Goal: Task Accomplishment & Management: Use online tool/utility

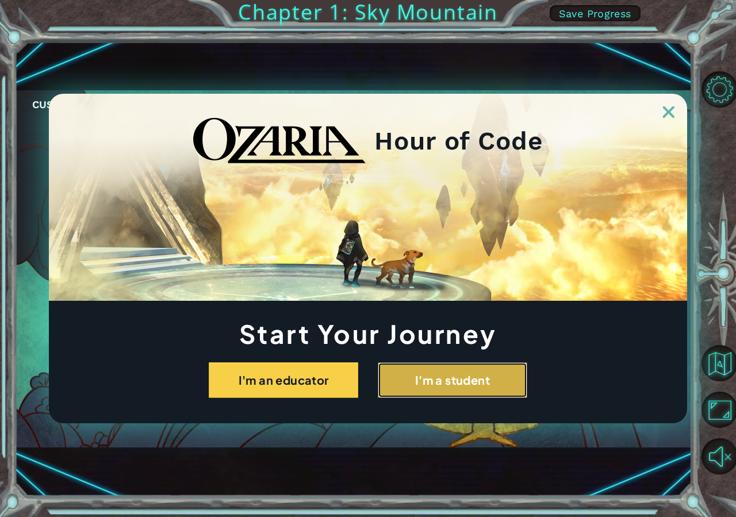
click at [462, 371] on button "I'm a student" at bounding box center [452, 380] width 149 height 36
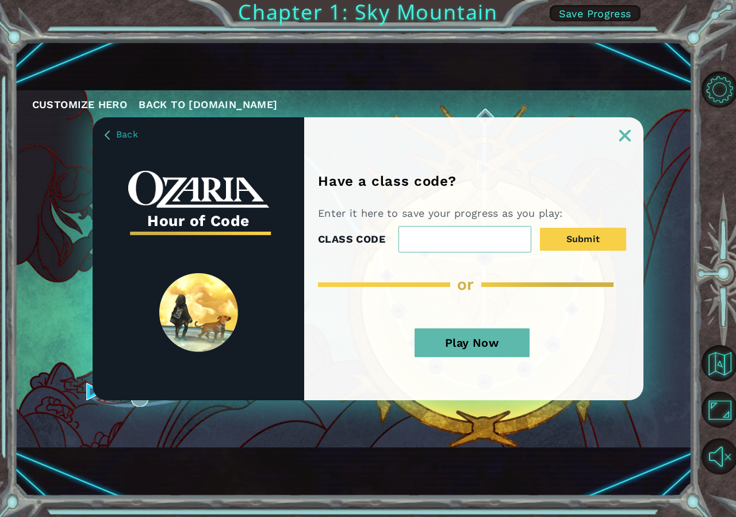
click at [470, 336] on button "Play Now" at bounding box center [471, 342] width 115 height 29
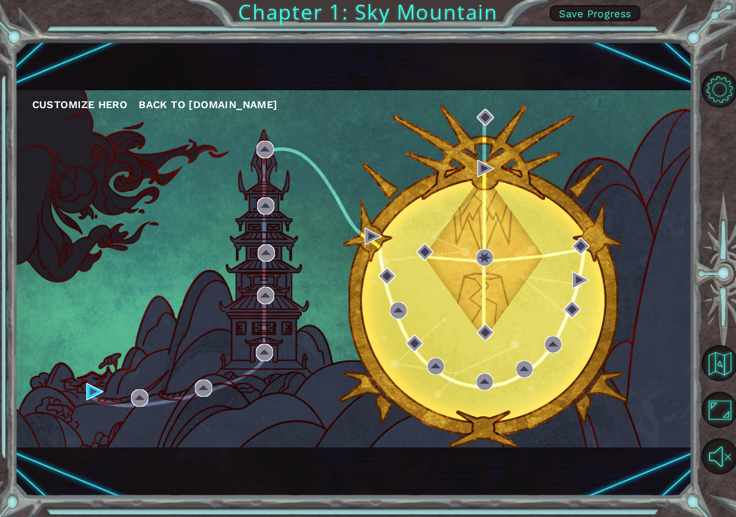
click at [85, 385] on div "Customize Hero Back to ozaria.com" at bounding box center [353, 268] width 677 height 357
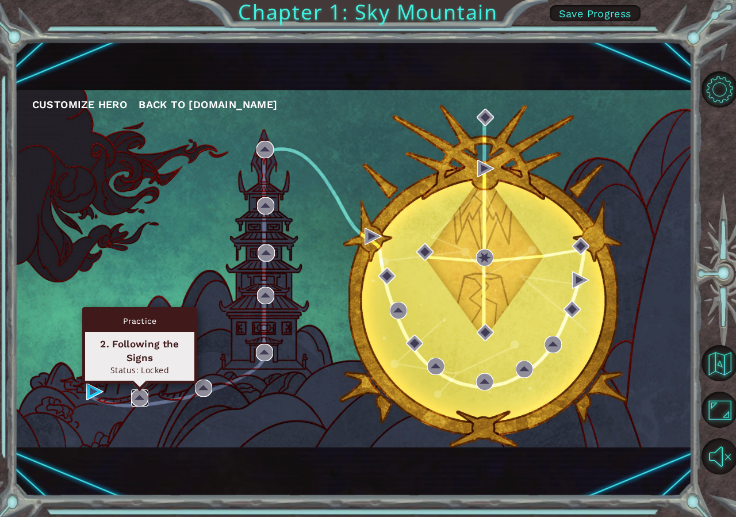
click at [136, 398] on img at bounding box center [139, 397] width 17 height 17
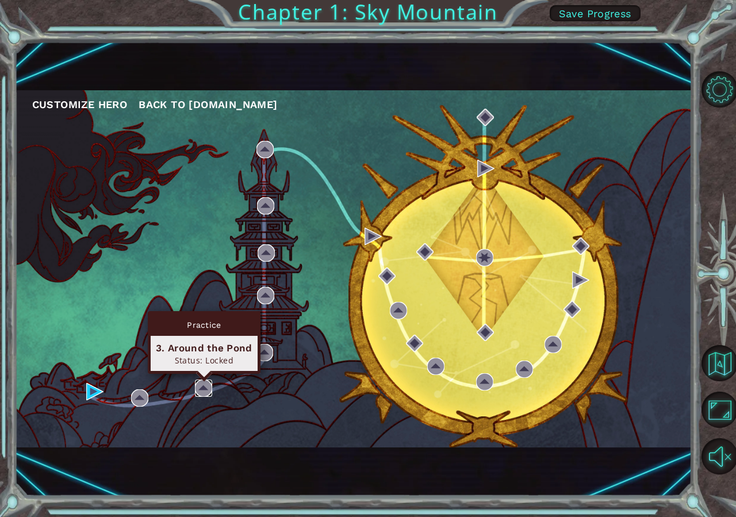
click at [203, 384] on img at bounding box center [203, 387] width 17 height 17
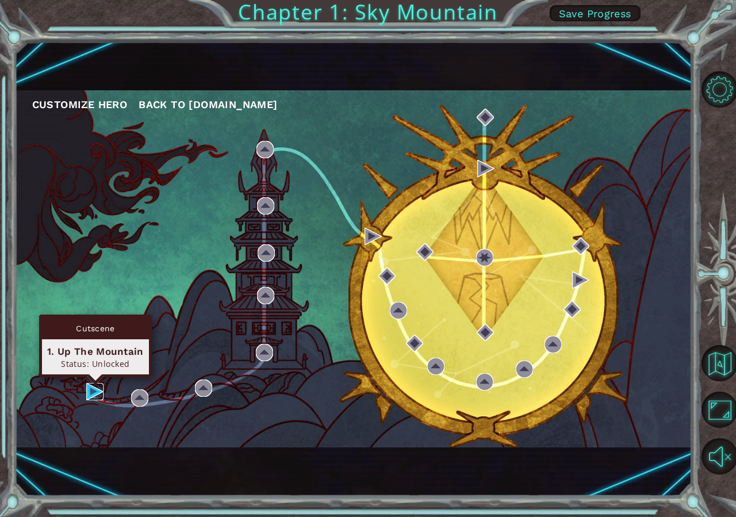
click at [90, 390] on img at bounding box center [94, 391] width 17 height 17
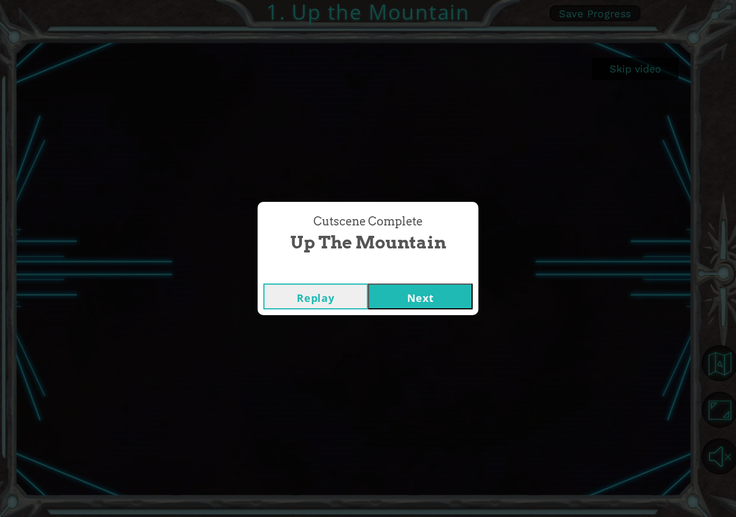
click at [401, 303] on button "Next" at bounding box center [420, 296] width 105 height 26
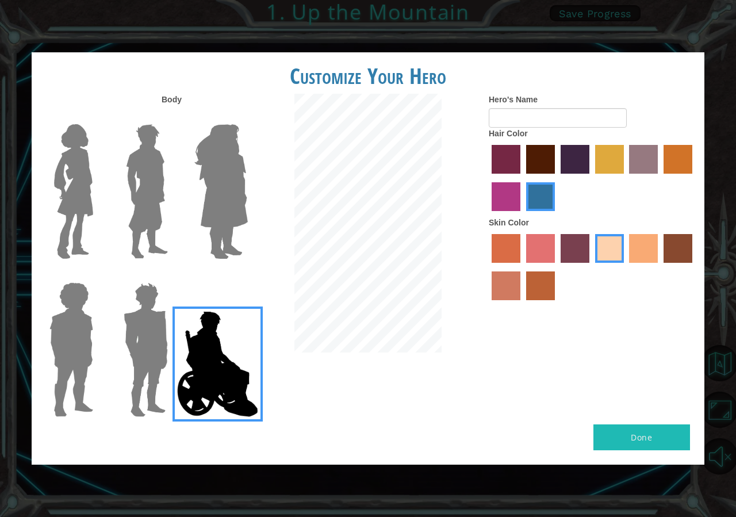
drag, startPoint x: 653, startPoint y: 411, endPoint x: 645, endPoint y: 424, distance: 14.7
click at [645, 424] on div "Customize Your Hero Body Hero's Name Hair Color Skin Color Done" at bounding box center [368, 258] width 672 height 412
click at [645, 424] on button "Done" at bounding box center [641, 437] width 97 height 26
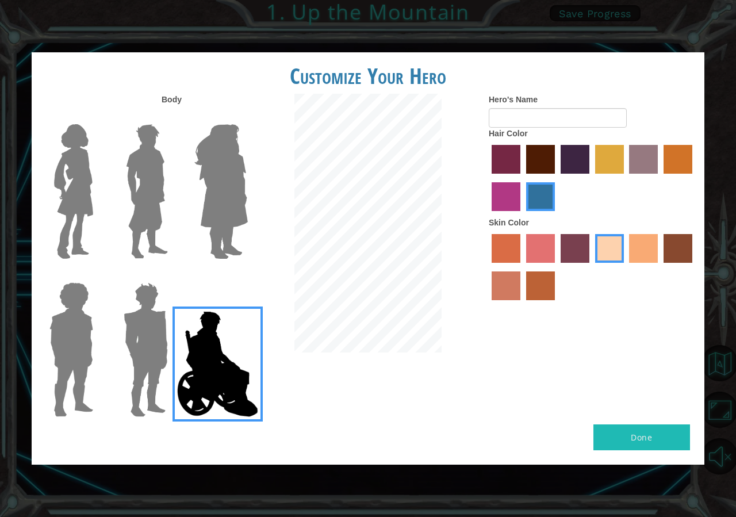
click at [645, 424] on button "Done" at bounding box center [641, 437] width 97 height 26
click at [645, 425] on button "Done" at bounding box center [641, 437] width 97 height 26
type input "[GEOGRAPHIC_DATA]"
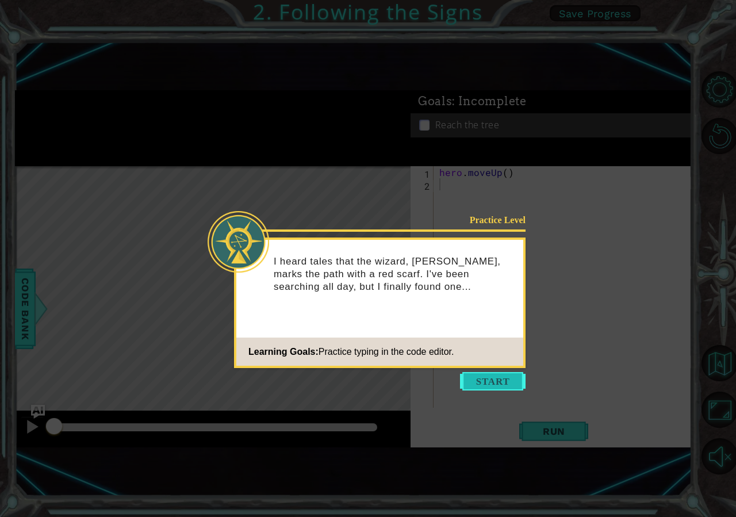
click at [514, 384] on button "Start" at bounding box center [493, 381] width 66 height 18
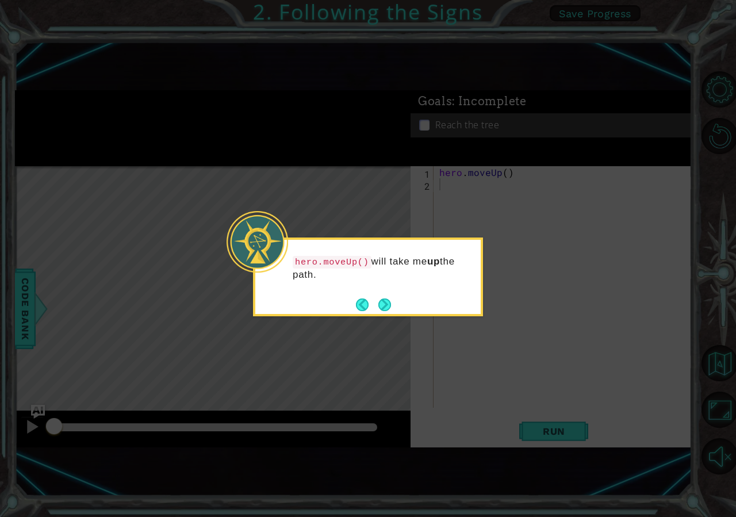
click at [383, 310] on button "Next" at bounding box center [384, 304] width 13 height 13
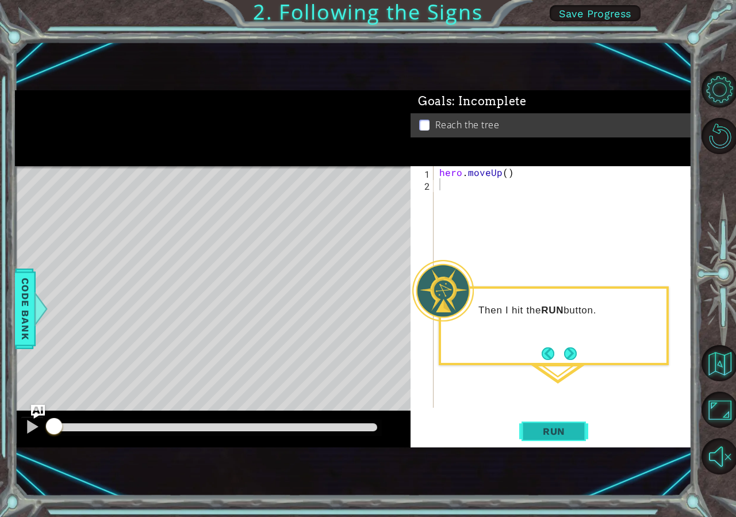
click at [543, 439] on button "Run" at bounding box center [553, 431] width 69 height 28
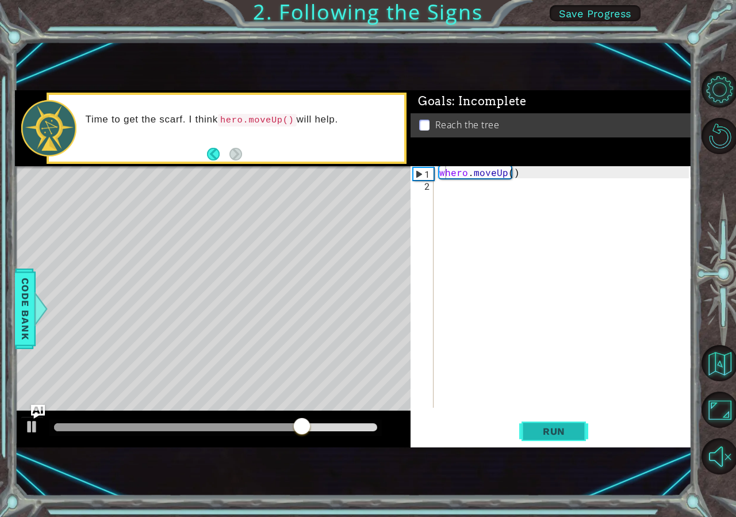
click at [540, 425] on button "Run" at bounding box center [553, 431] width 69 height 28
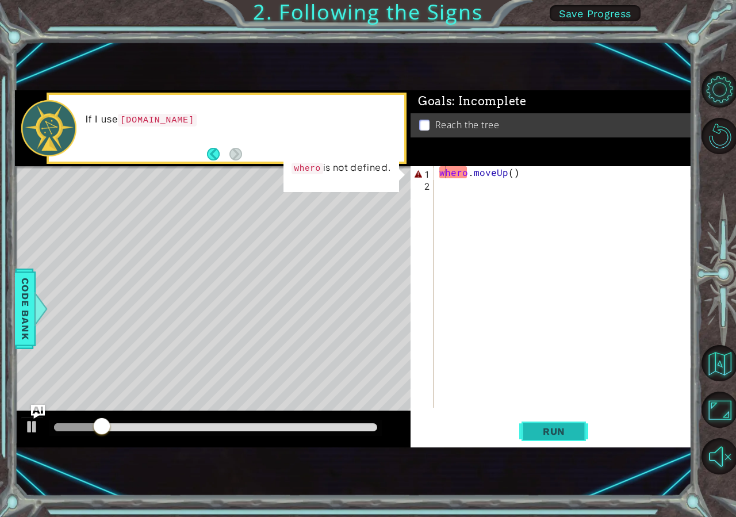
click at [540, 425] on button "Run" at bounding box center [553, 431] width 69 height 28
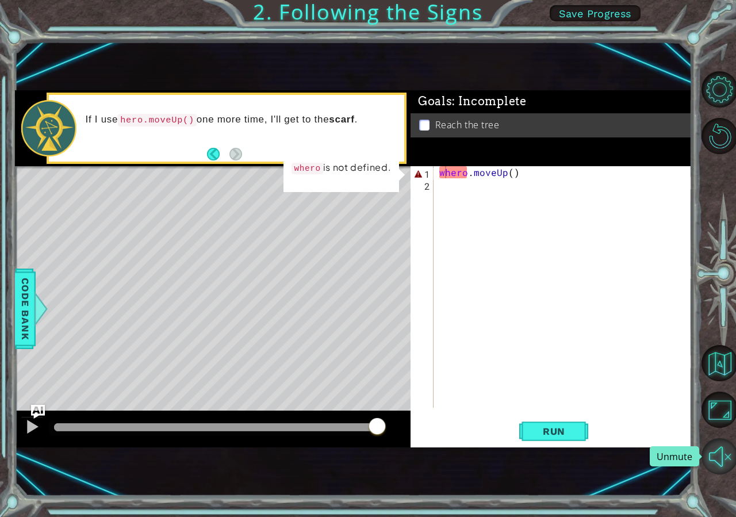
click at [718, 464] on button "Unmute" at bounding box center [719, 456] width 36 height 36
click at [549, 436] on span "Run" at bounding box center [553, 430] width 45 height 11
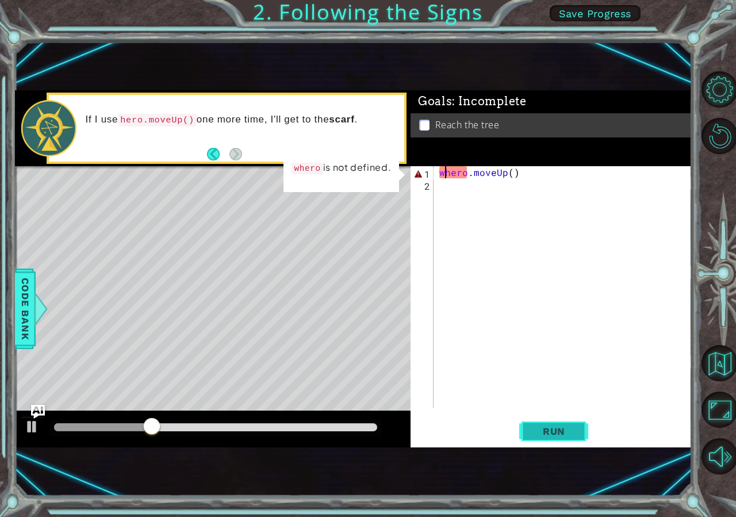
click at [550, 431] on span "Run" at bounding box center [553, 430] width 45 height 11
click at [548, 434] on span "Run" at bounding box center [553, 430] width 45 height 11
click at [545, 431] on span "Run" at bounding box center [553, 430] width 45 height 11
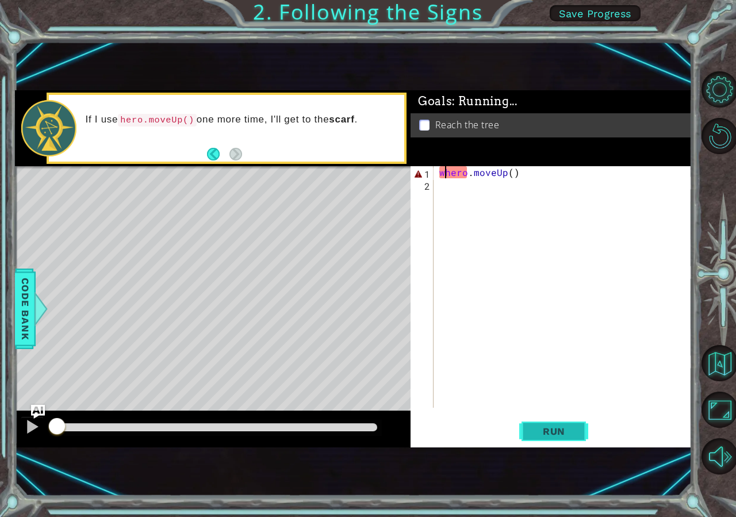
click at [545, 431] on span "Run" at bounding box center [553, 430] width 45 height 11
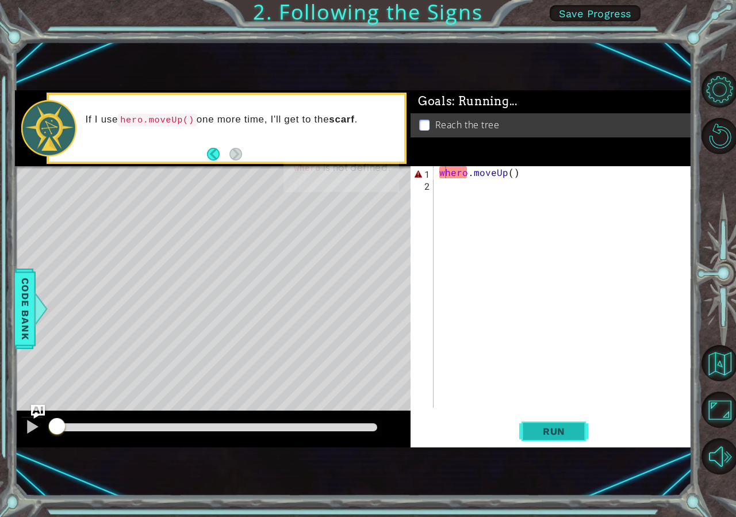
click at [545, 431] on span "Run" at bounding box center [553, 430] width 45 height 11
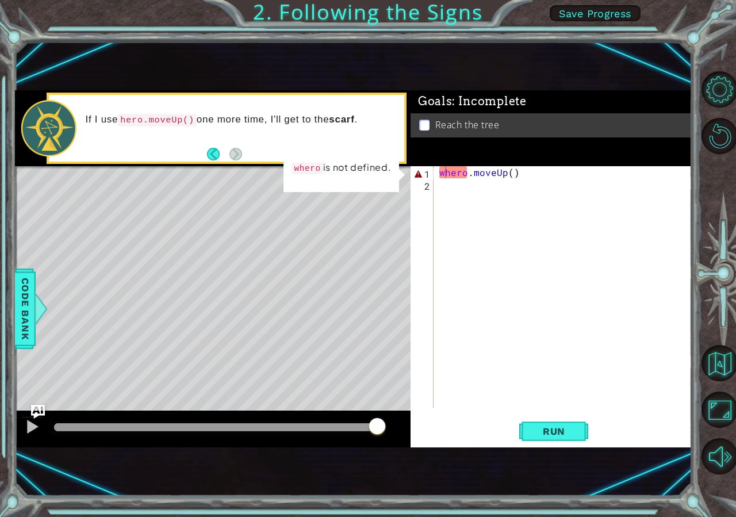
drag, startPoint x: 219, startPoint y: 155, endPoint x: 209, endPoint y: 164, distance: 13.5
click at [212, 162] on footer at bounding box center [224, 153] width 35 height 17
click at [216, 153] on button "Back" at bounding box center [218, 154] width 22 height 13
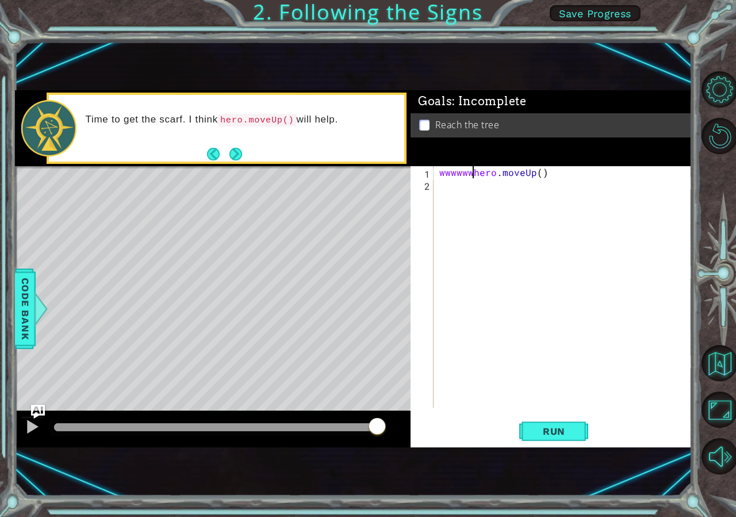
scroll to position [0, 2]
click at [537, 436] on span "Run" at bounding box center [553, 430] width 45 height 11
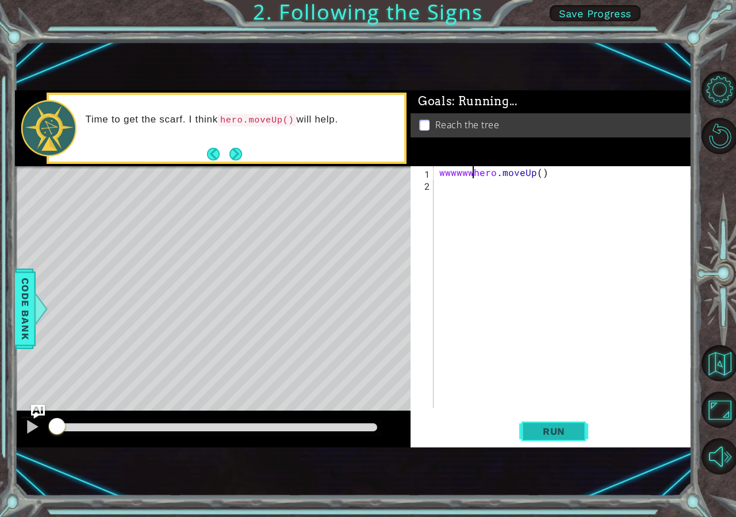
click at [537, 436] on span "Run" at bounding box center [553, 430] width 45 height 11
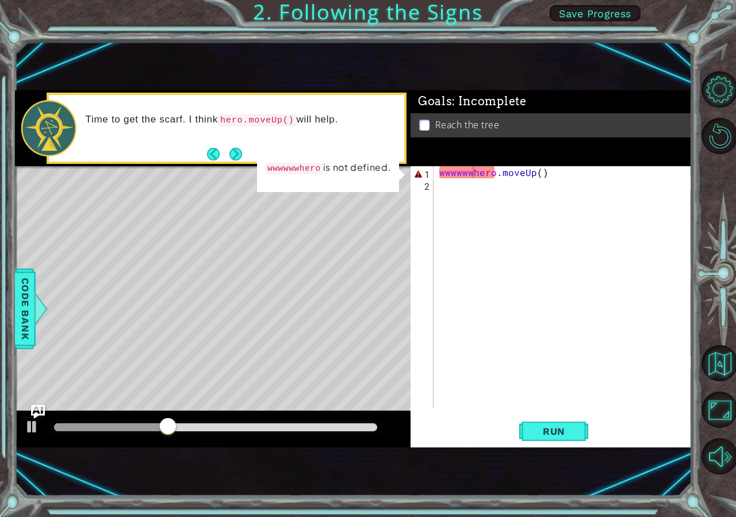
click at [309, 174] on code "wwwwwwhero" at bounding box center [294, 168] width 58 height 12
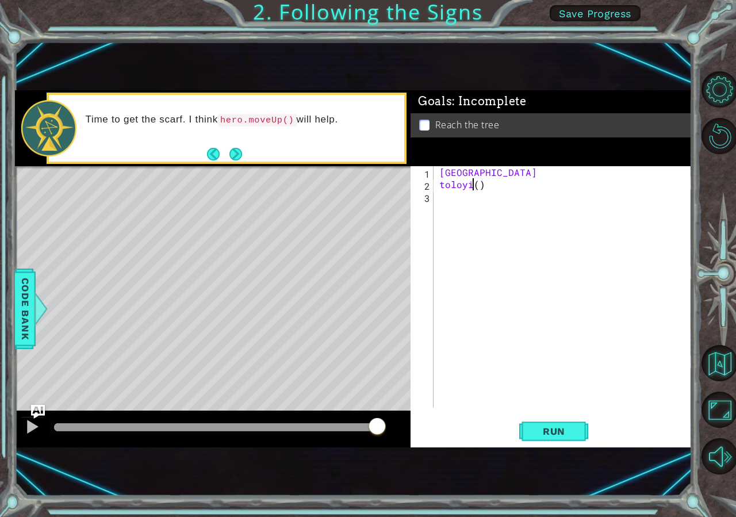
scroll to position [0, 0]
type textarea "m()"
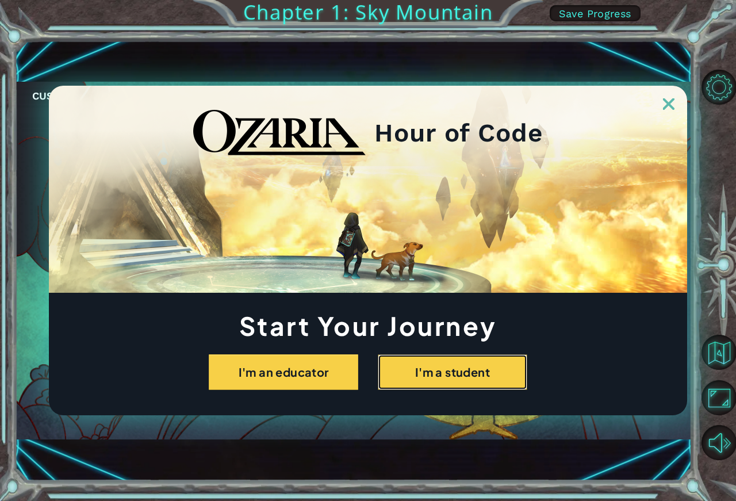
drag, startPoint x: 462, startPoint y: 375, endPoint x: 472, endPoint y: 352, distance: 25.2
click at [472, 352] on div "Start Your Journey I'm an educator I'm a student" at bounding box center [368, 352] width 638 height 76
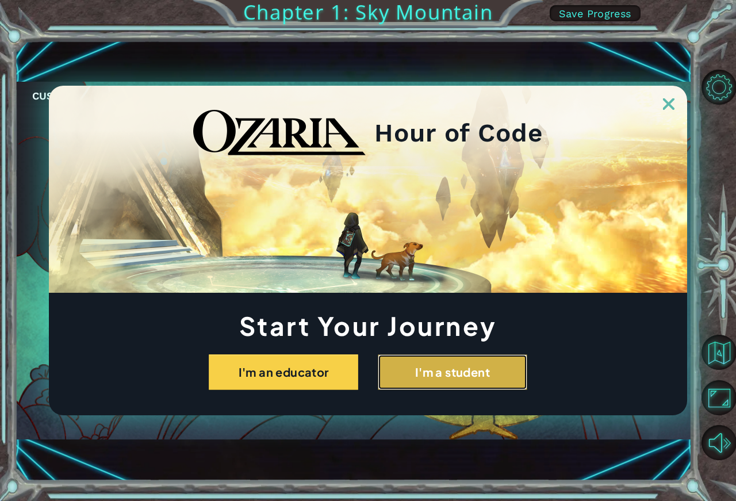
click at [472, 378] on button "I'm a student" at bounding box center [452, 372] width 149 height 36
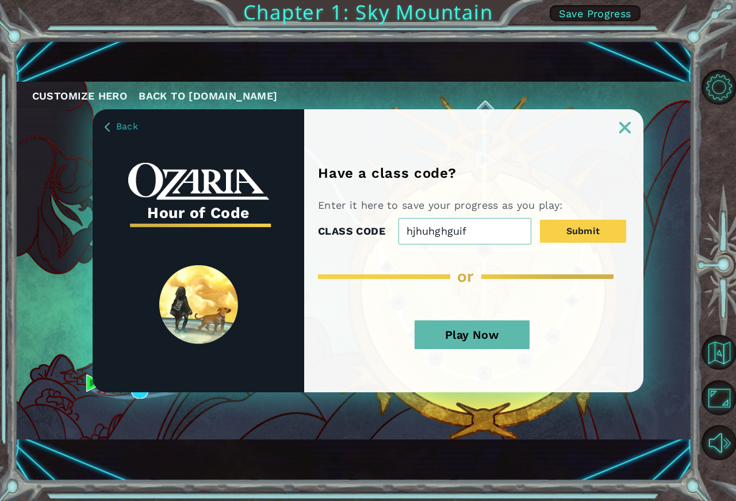
type input "hjhuhghguif"
click at [443, 326] on button "Play Now" at bounding box center [471, 334] width 115 height 29
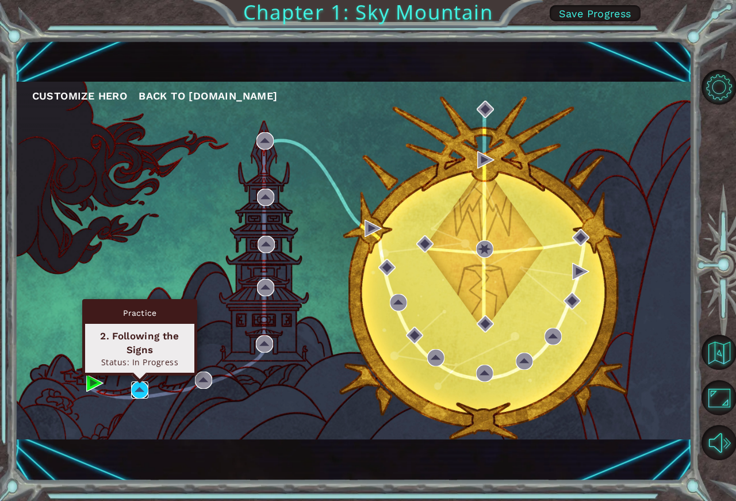
click at [139, 388] on img at bounding box center [139, 389] width 17 height 17
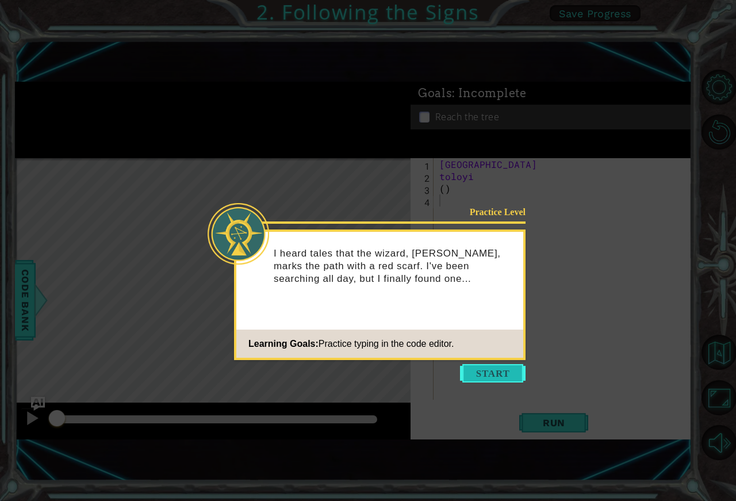
click at [498, 367] on button "Start" at bounding box center [493, 373] width 66 height 18
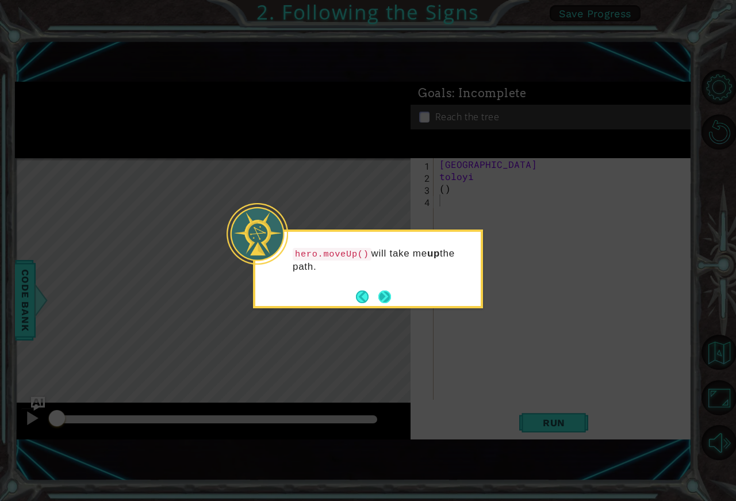
click at [387, 292] on button "Next" at bounding box center [384, 296] width 13 height 13
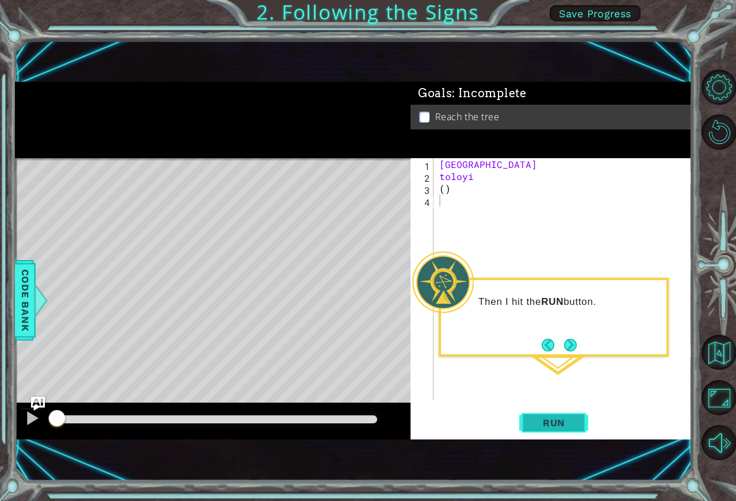
click at [545, 413] on button "Run" at bounding box center [553, 423] width 69 height 28
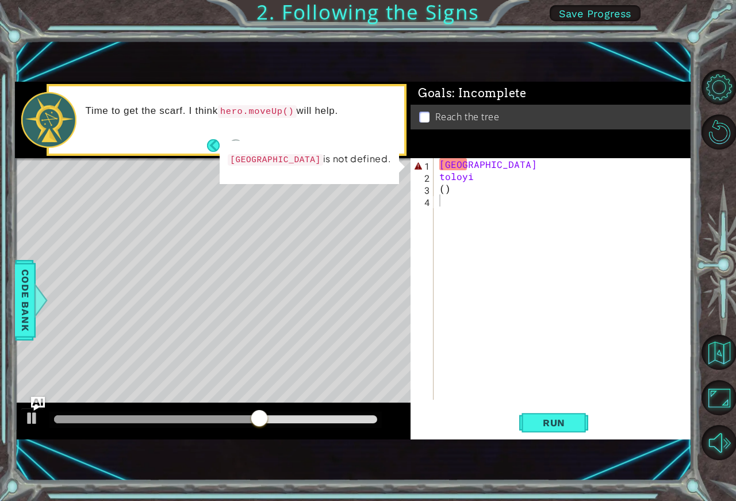
click at [244, 109] on code "hero.moveUp()" at bounding box center [257, 111] width 79 height 13
type textarea "[GEOGRAPHIC_DATA]"
click at [454, 166] on div "[PERSON_NAME] ( )" at bounding box center [566, 291] width 258 height 266
click at [468, 166] on div "[PERSON_NAME] ( )" at bounding box center [566, 291] width 258 height 266
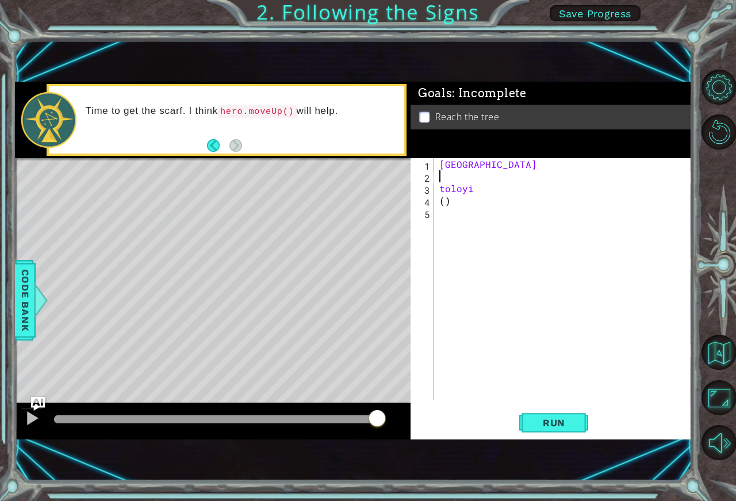
click at [624, 233] on div "[PERSON_NAME] ( )" at bounding box center [566, 291] width 258 height 266
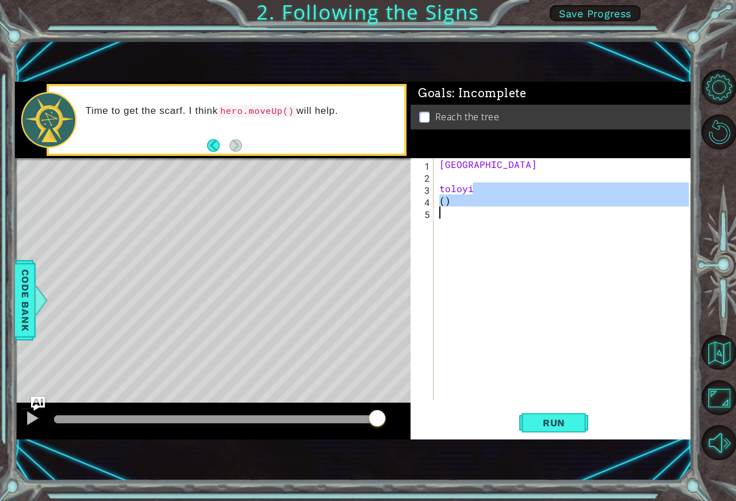
type textarea "[GEOGRAPHIC_DATA]"
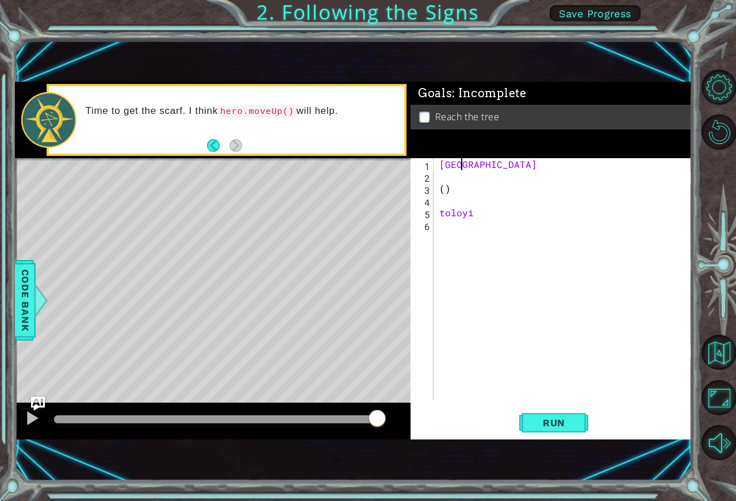
click at [462, 165] on div "milan ( ) [PERSON_NAME]" at bounding box center [566, 291] width 258 height 266
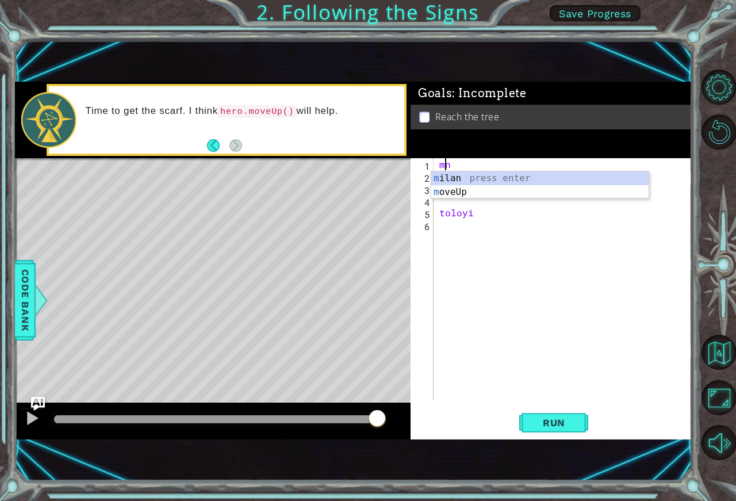
type textarea "n"
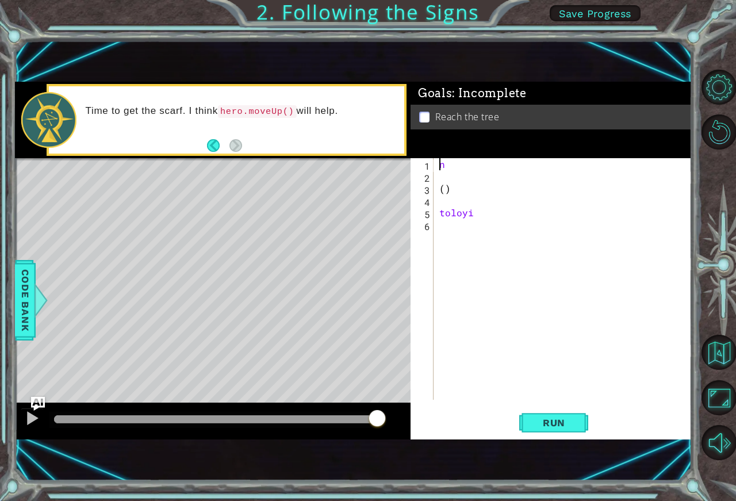
click at [441, 164] on div "n ( ) toloyi" at bounding box center [566, 291] width 258 height 266
click at [452, 165] on div "n ( ) toloyi" at bounding box center [566, 291] width 258 height 266
click at [458, 216] on div "( ) toloyi" at bounding box center [566, 291] width 258 height 266
click at [476, 216] on div "( ) toloyi" at bounding box center [566, 291] width 258 height 266
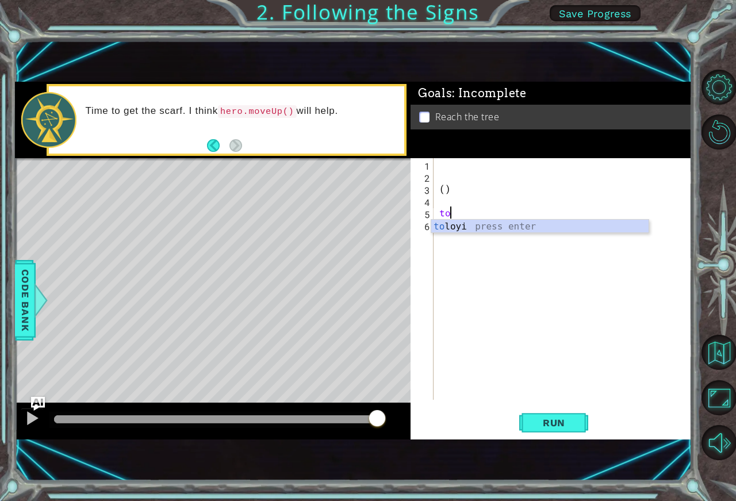
type textarea "t"
click at [441, 171] on div "( )" at bounding box center [566, 291] width 258 height 266
click at [438, 163] on div "( )" at bounding box center [566, 291] width 258 height 266
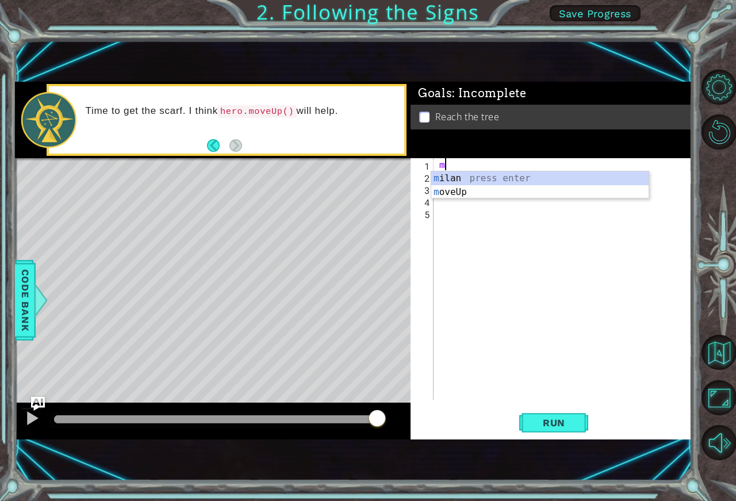
type textarea "mo"
click at [477, 178] on div "mo veUp press enter" at bounding box center [539, 191] width 217 height 41
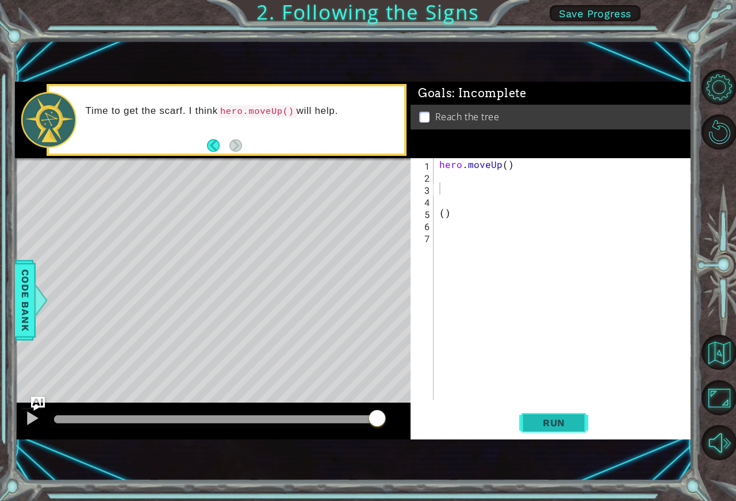
drag, startPoint x: 539, startPoint y: 427, endPoint x: 539, endPoint y: 409, distance: 18.4
click at [539, 409] on button "Run" at bounding box center [553, 423] width 69 height 28
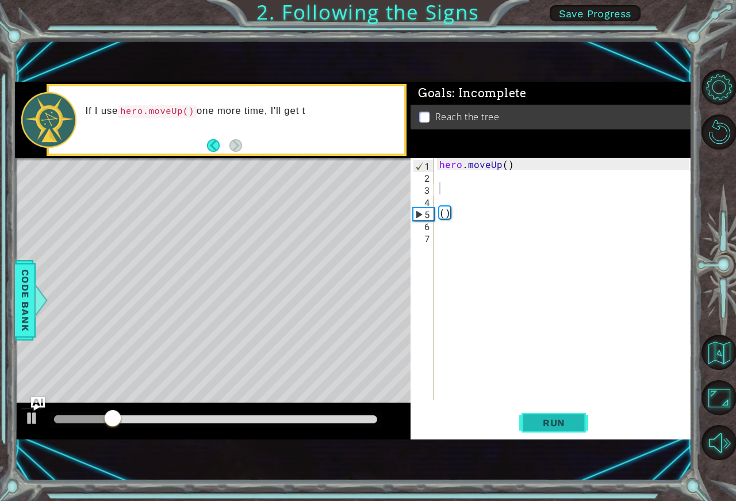
click at [552, 422] on span "Run" at bounding box center [553, 422] width 45 height 11
click at [440, 178] on div "hero . moveUp ( ) ( )" at bounding box center [566, 291] width 258 height 266
click at [425, 182] on div "2" at bounding box center [423, 178] width 21 height 12
click at [425, 178] on div "2" at bounding box center [423, 178] width 21 height 12
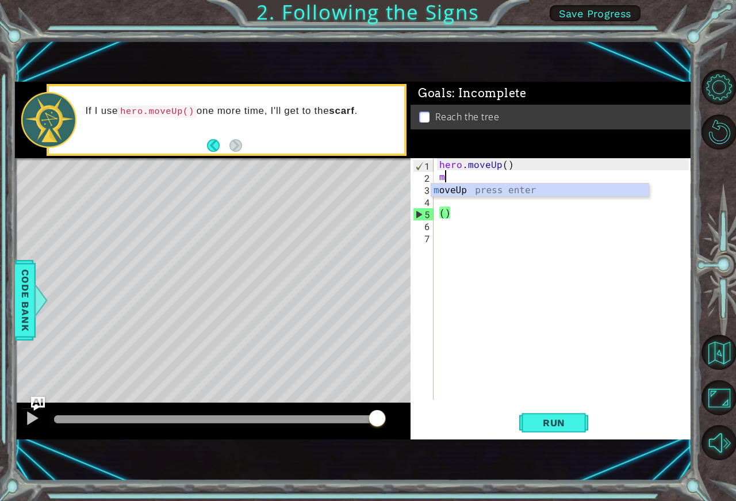
type textarea "mo"
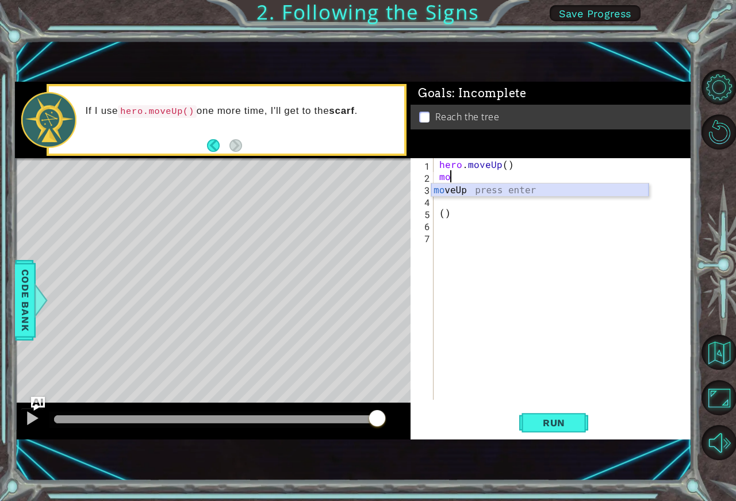
click at [543, 193] on div "mo veUp press enter" at bounding box center [539, 203] width 217 height 41
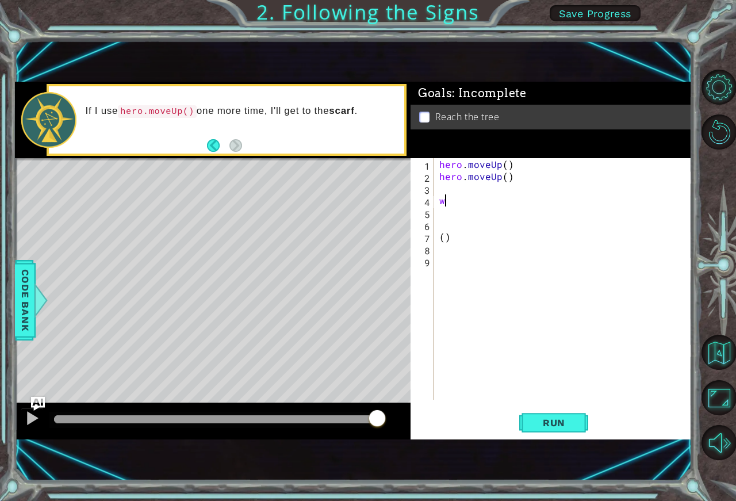
scroll to position [0, 1]
type textarea "w"
type textarea "hero.moveUp()"
click at [544, 426] on span "Run" at bounding box center [553, 422] width 45 height 11
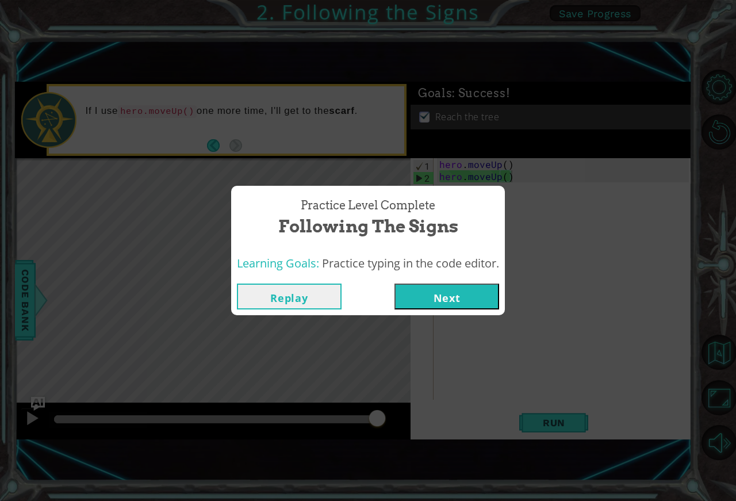
click at [468, 295] on button "Next" at bounding box center [446, 296] width 105 height 26
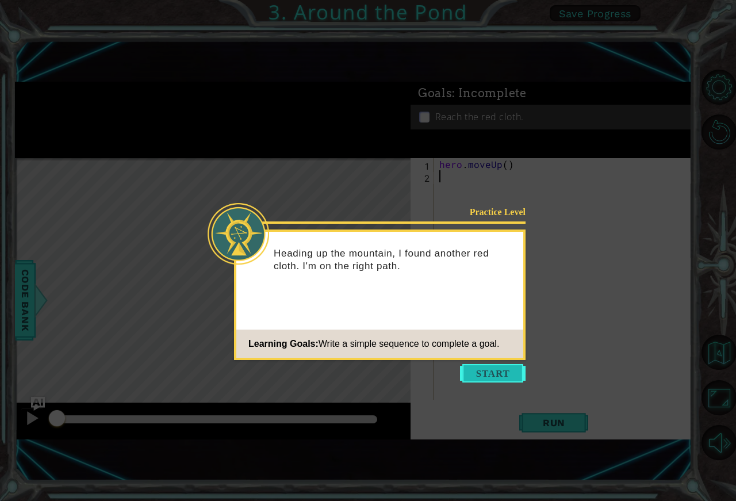
click at [478, 374] on button "Start" at bounding box center [493, 373] width 66 height 18
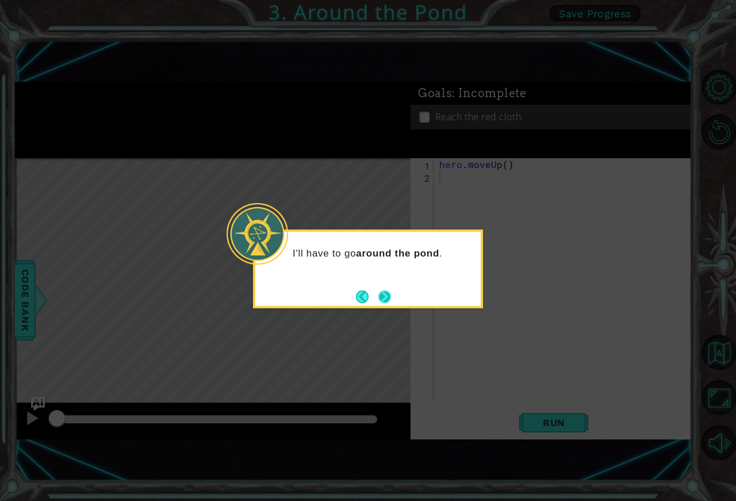
click at [382, 291] on button "Next" at bounding box center [384, 296] width 13 height 13
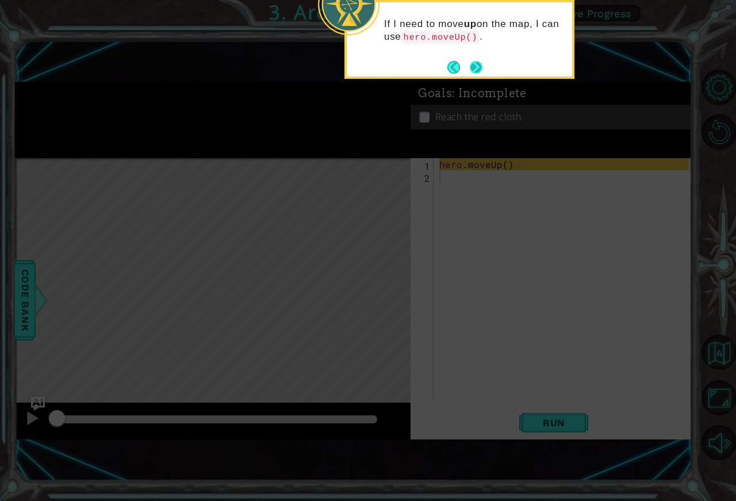
click at [476, 64] on button "Next" at bounding box center [476, 67] width 13 height 13
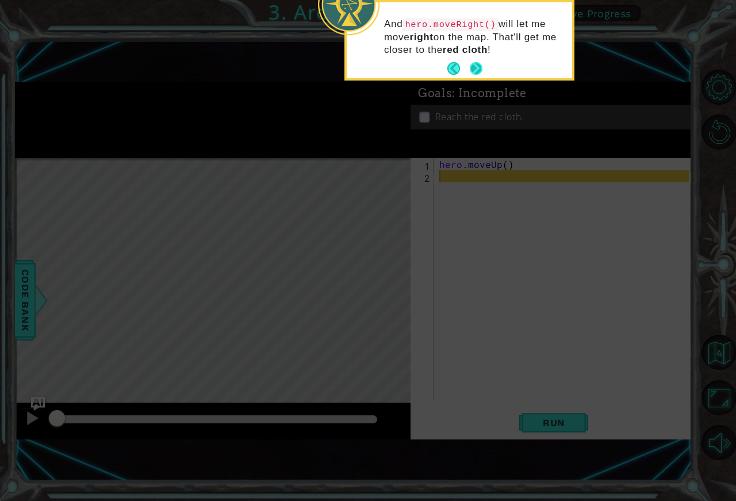
click at [478, 68] on button "Next" at bounding box center [476, 68] width 13 height 13
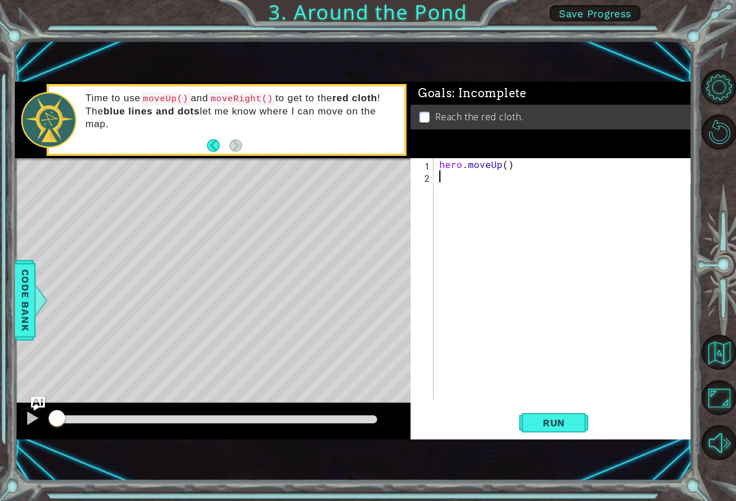
type textarea "h"
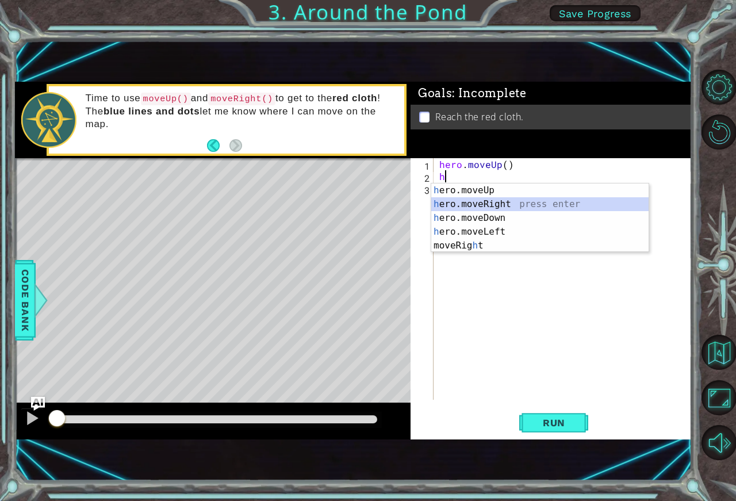
click at [538, 204] on div "h ero.moveUp press enter h ero.moveRight press enter h ero.moveDown press enter…" at bounding box center [539, 231] width 217 height 97
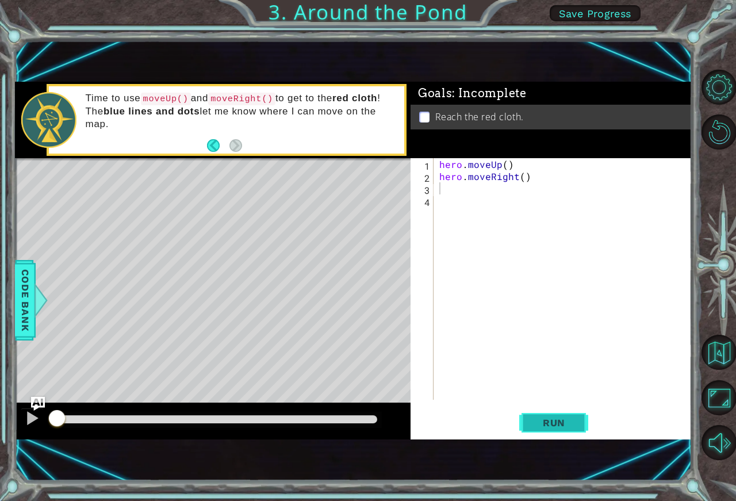
click at [538, 424] on span "Run" at bounding box center [553, 422] width 45 height 11
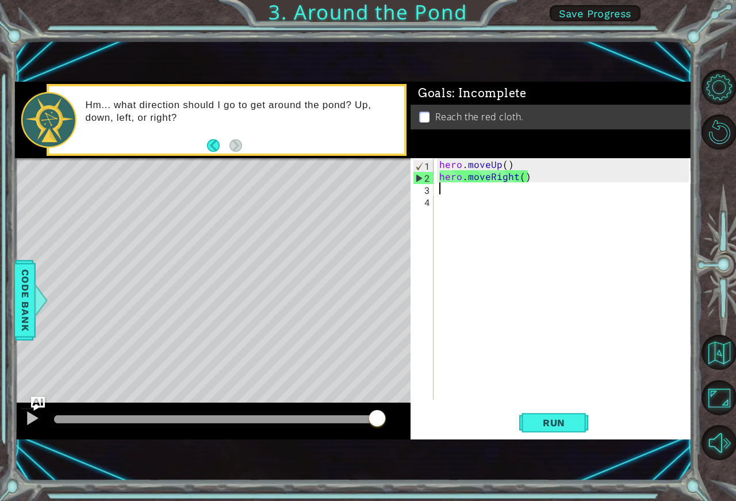
type textarea "h"
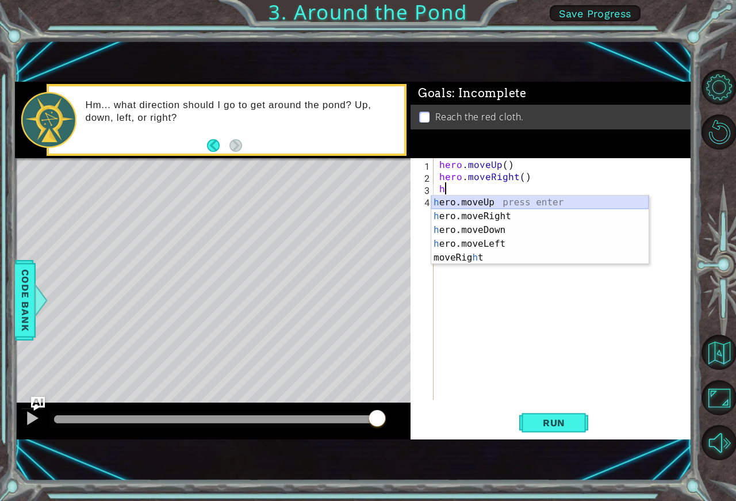
click at [499, 201] on div "h ero.moveUp press enter h ero.moveRight press enter h ero.moveDown press enter…" at bounding box center [539, 243] width 217 height 97
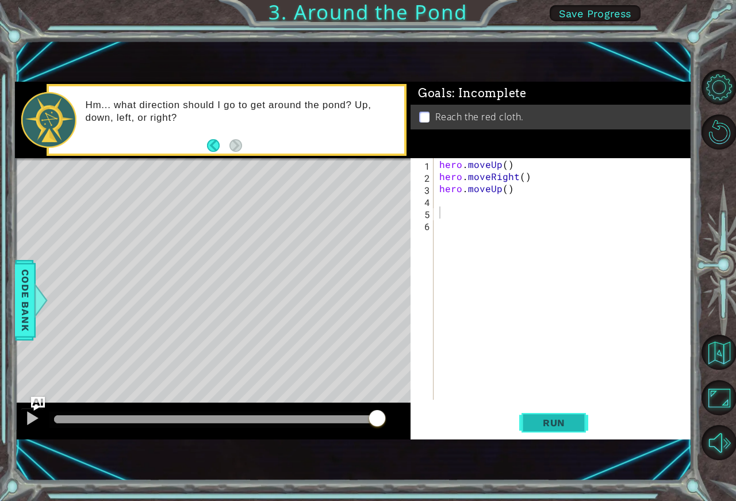
click at [556, 427] on span "Run" at bounding box center [553, 422] width 45 height 11
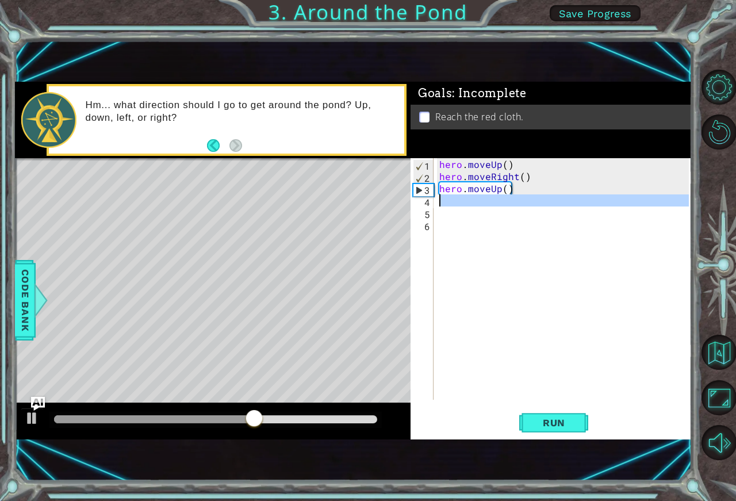
click at [429, 205] on div "4" at bounding box center [423, 202] width 21 height 12
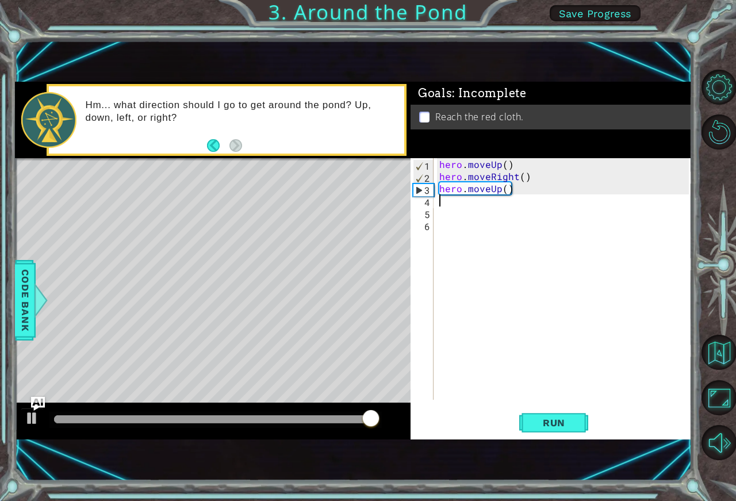
type textarea "h"
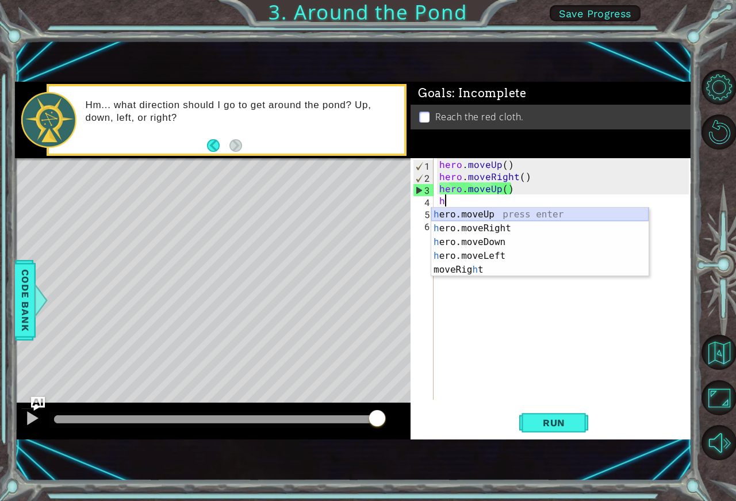
click at [495, 212] on div "h ero.moveUp press enter h ero.moveRight press enter h ero.moveDown press enter…" at bounding box center [539, 255] width 217 height 97
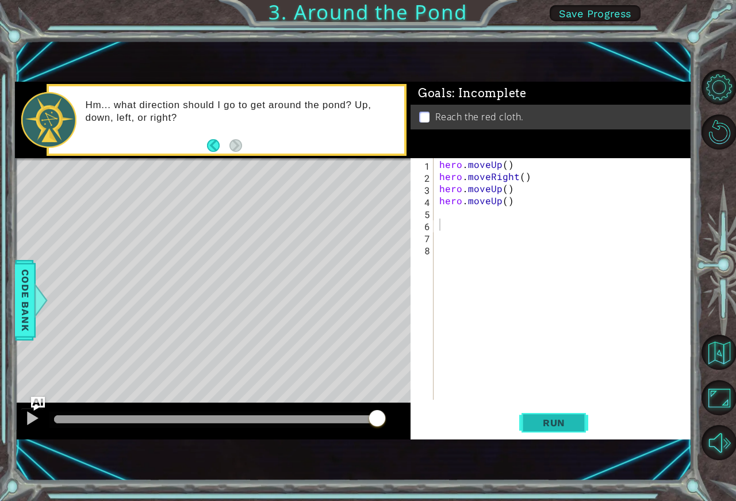
click at [548, 414] on button "Run" at bounding box center [553, 423] width 69 height 28
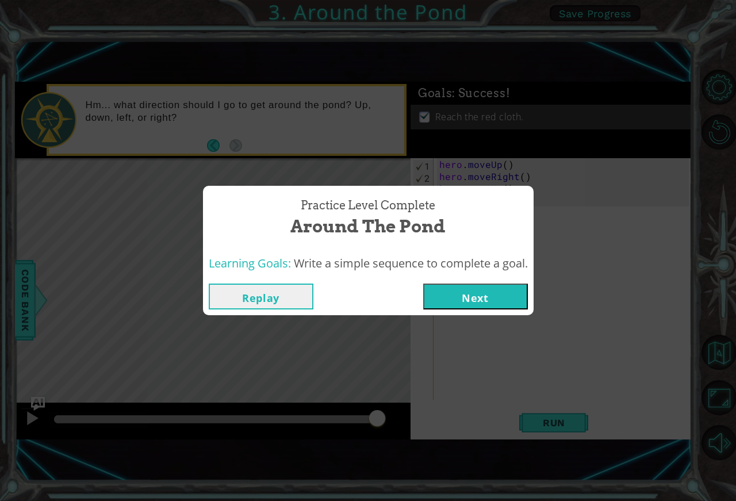
click at [456, 293] on button "Next" at bounding box center [475, 296] width 105 height 26
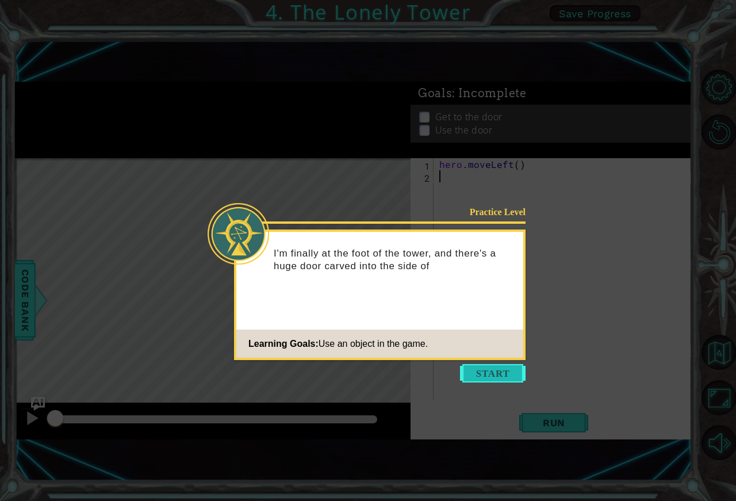
click at [481, 374] on button "Start" at bounding box center [493, 373] width 66 height 18
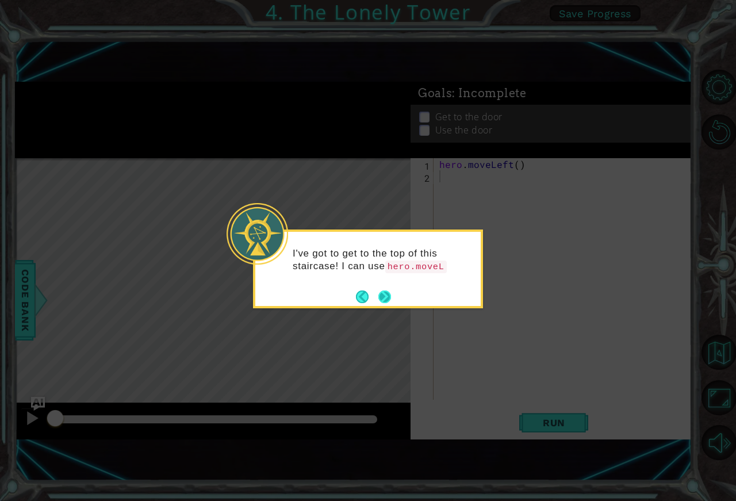
click at [385, 291] on footer at bounding box center [373, 296] width 35 height 17
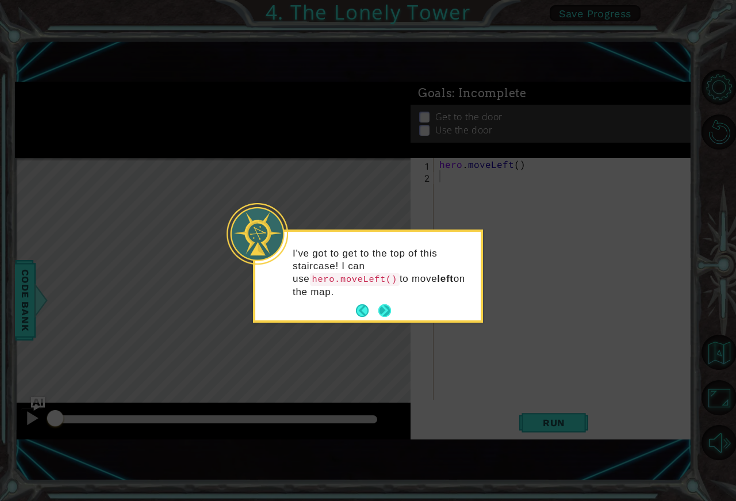
click at [385, 304] on button "Next" at bounding box center [384, 310] width 13 height 13
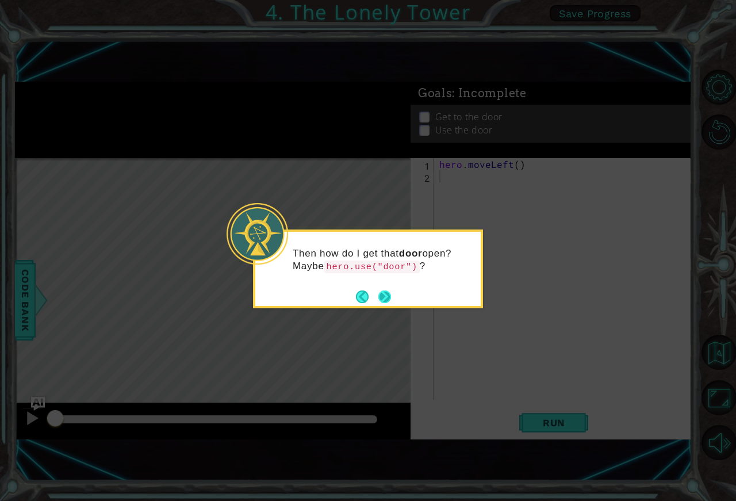
click at [386, 294] on button "Next" at bounding box center [384, 296] width 13 height 13
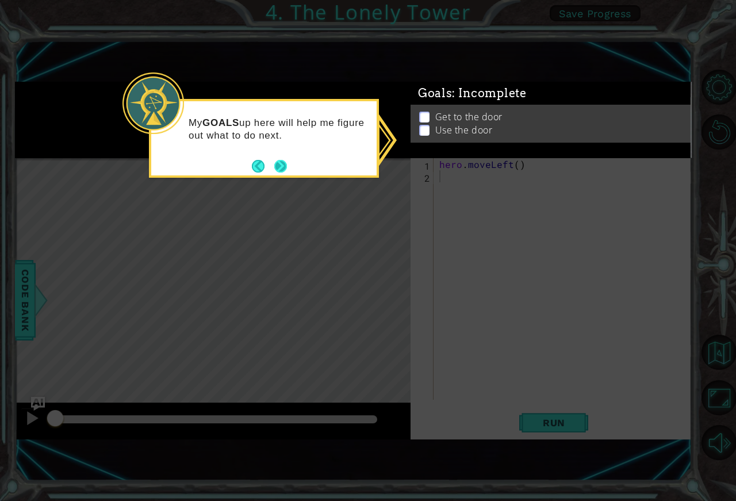
click at [286, 167] on button "Next" at bounding box center [280, 166] width 13 height 13
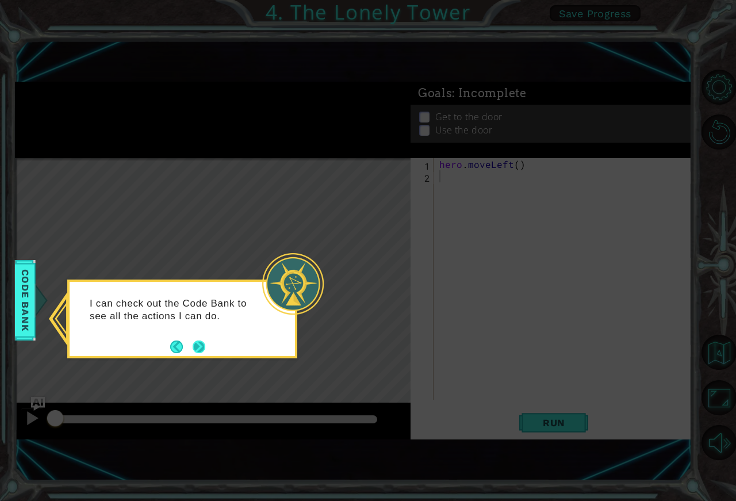
click at [199, 345] on button "Next" at bounding box center [199, 346] width 13 height 13
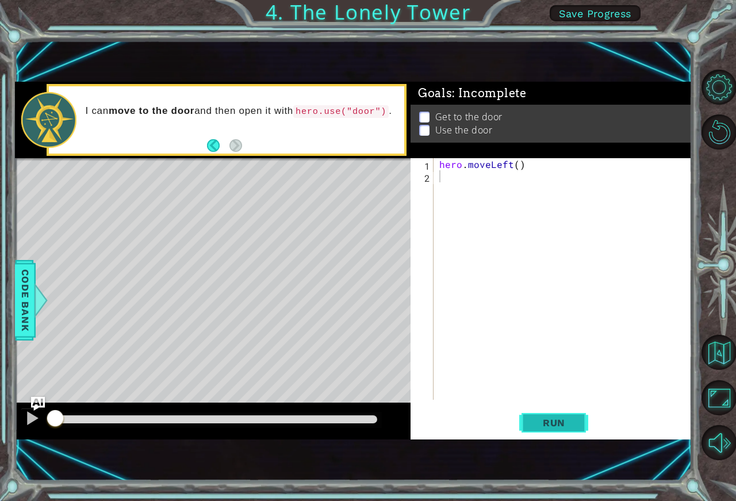
click at [566, 415] on button "Run" at bounding box center [553, 423] width 69 height 28
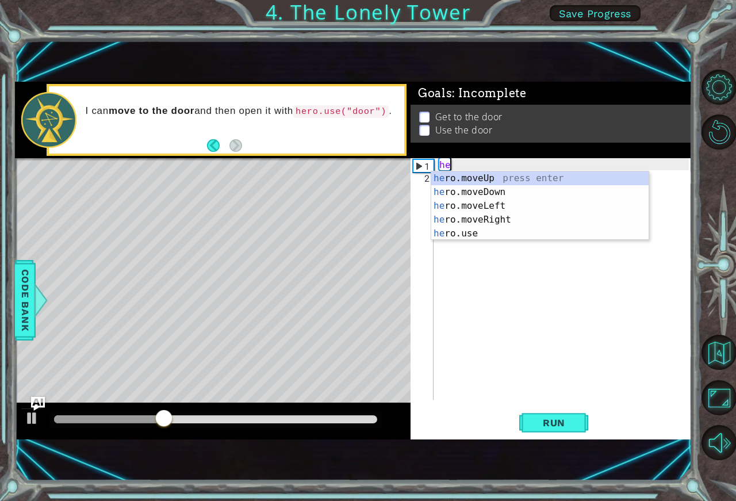
type textarea "h"
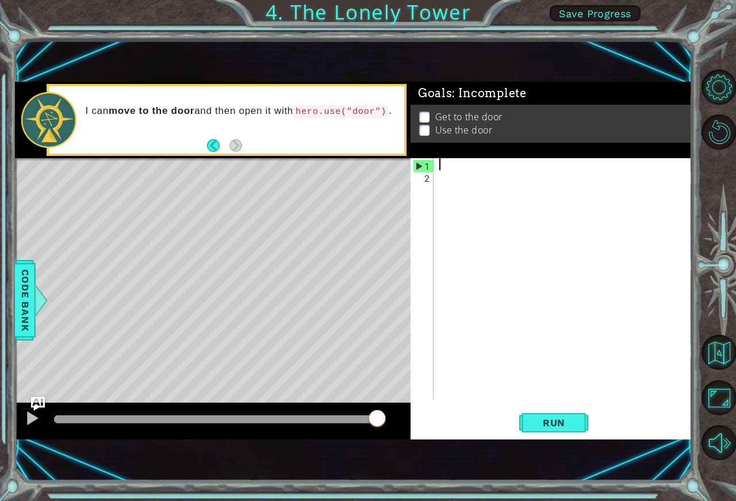
type textarea "h"
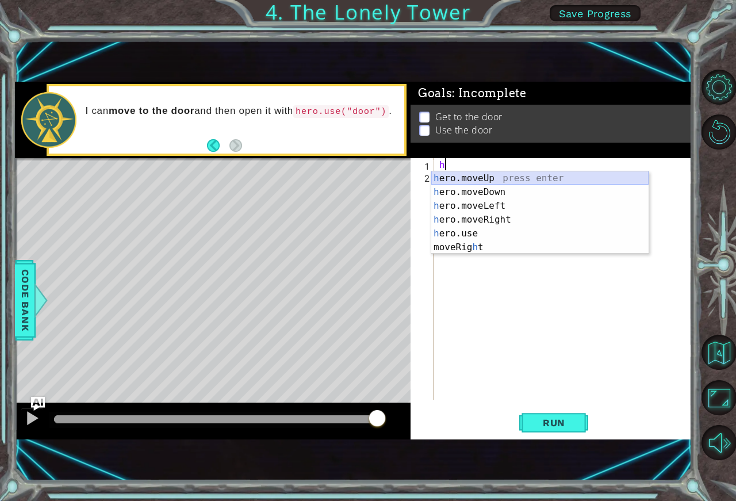
click at [533, 174] on div "h ero.moveUp press enter h ero.moveDown press enter h ero.moveLeft press enter …" at bounding box center [539, 226] width 217 height 110
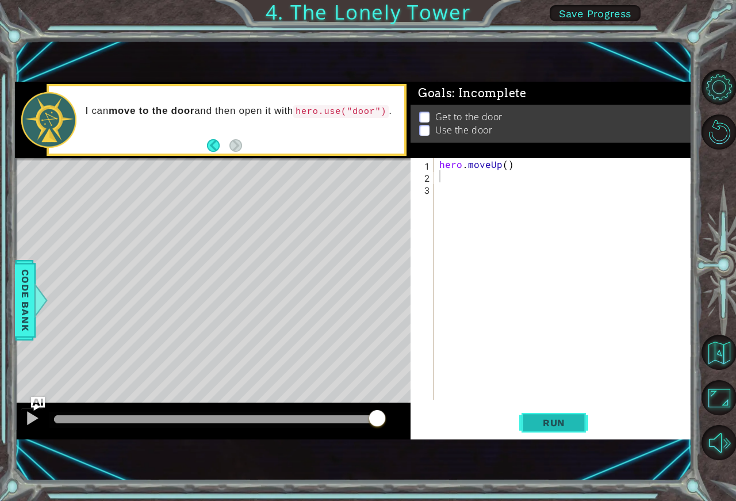
click at [540, 417] on span "Run" at bounding box center [553, 422] width 45 height 11
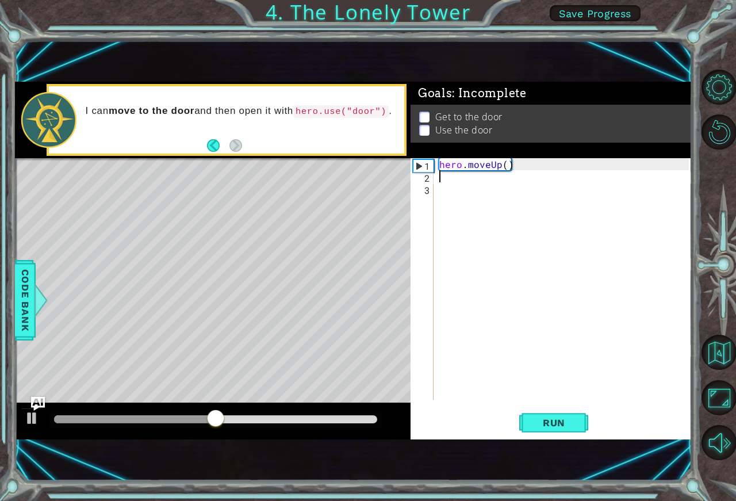
drag, startPoint x: 424, startPoint y: 106, endPoint x: 423, endPoint y: 112, distance: 5.8
click at [424, 108] on div "Get to the door Use the door" at bounding box center [550, 124] width 281 height 38
click at [423, 114] on p at bounding box center [424, 117] width 10 height 11
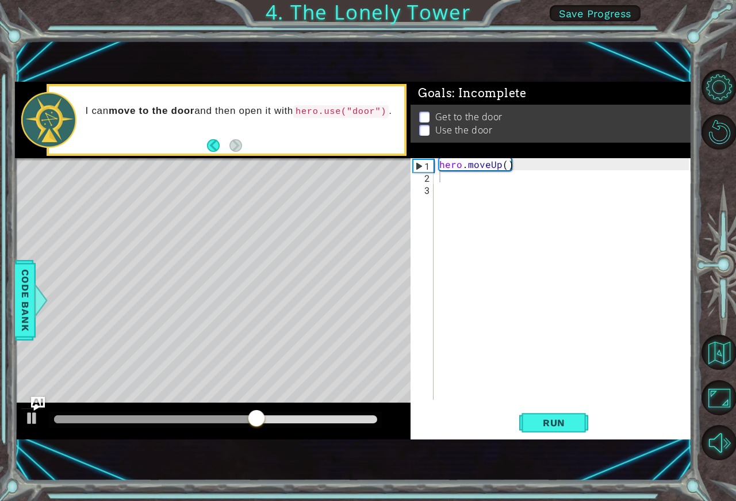
click at [423, 114] on p at bounding box center [424, 117] width 10 height 11
click at [431, 113] on li "Get to the door" at bounding box center [552, 116] width 267 height 13
click at [447, 112] on p "Get to the door" at bounding box center [468, 116] width 67 height 13
drag, startPoint x: 178, startPoint y: 117, endPoint x: 217, endPoint y: 118, distance: 38.5
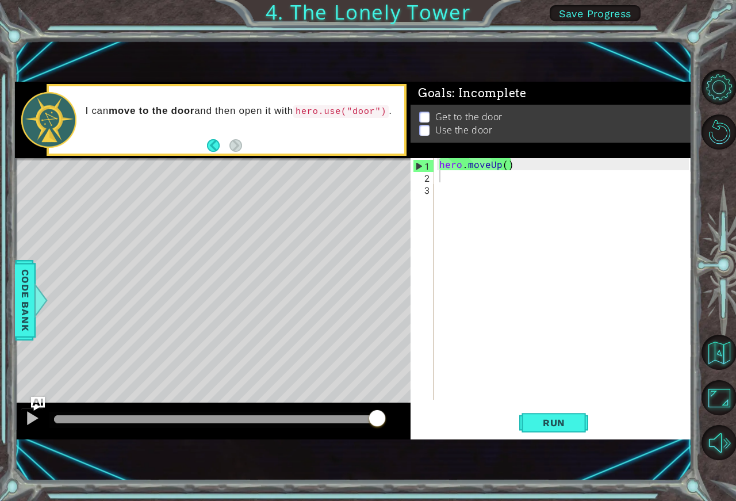
click at [179, 117] on p "I can move to the door and then open it with hero.use("door") ." at bounding box center [241, 111] width 311 height 13
click at [546, 416] on button "Run" at bounding box center [553, 423] width 69 height 28
drag, startPoint x: 481, startPoint y: 162, endPoint x: 496, endPoint y: 164, distance: 15.8
click at [481, 162] on div "hero . moveUp ( )" at bounding box center [566, 291] width 258 height 266
click at [509, 169] on div "hero . moveUp ( )" at bounding box center [566, 291] width 258 height 266
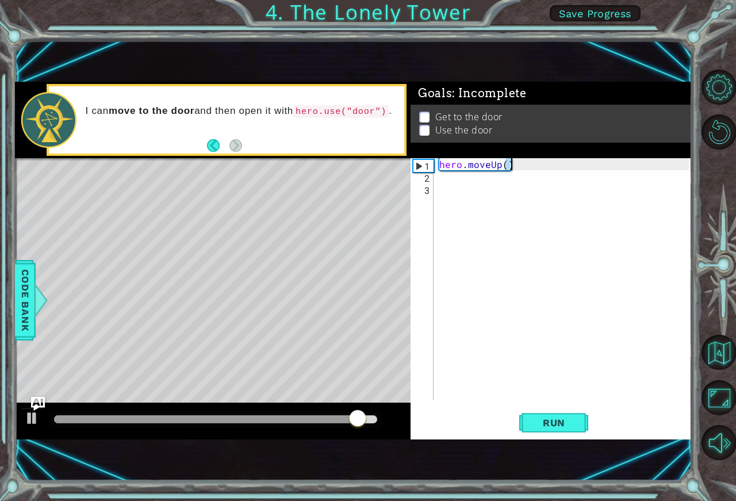
click at [514, 165] on div "hero . moveUp ( )" at bounding box center [563, 278] width 252 height 241
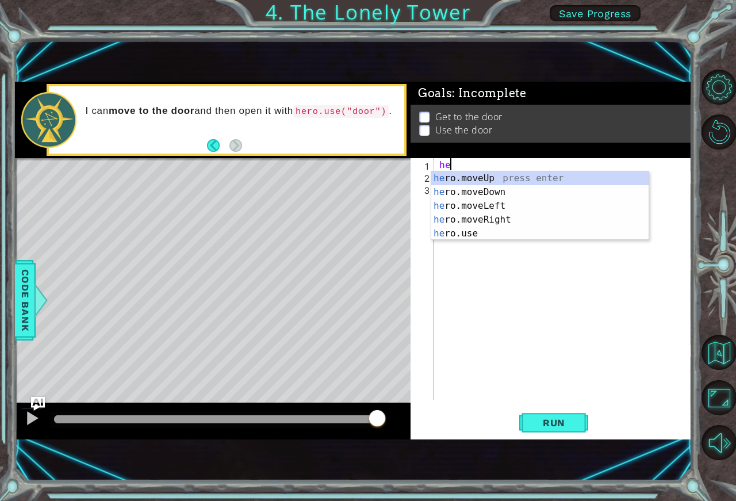
type textarea "h"
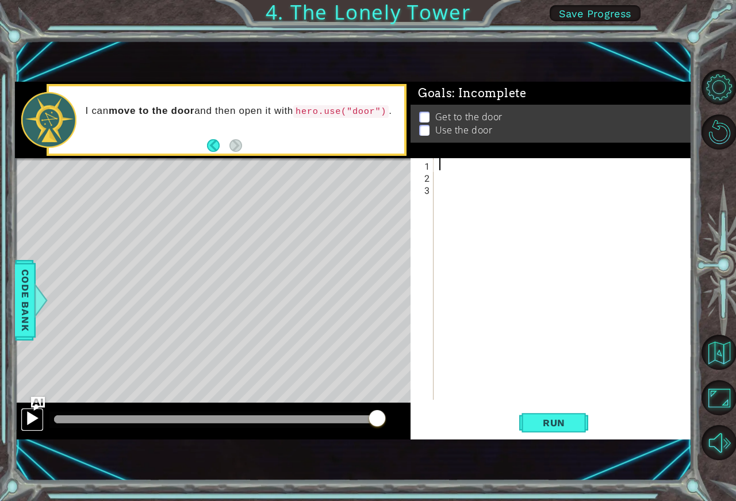
click at [34, 421] on div at bounding box center [32, 417] width 15 height 15
click at [326, 409] on div at bounding box center [212, 420] width 395 height 37
click at [308, 417] on div at bounding box center [202, 419] width 297 height 8
click at [55, 418] on div at bounding box center [181, 419] width 255 height 8
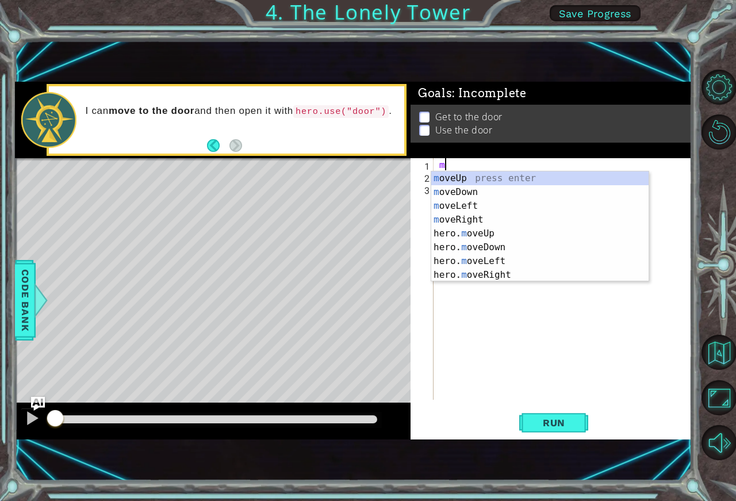
type textarea "mo"
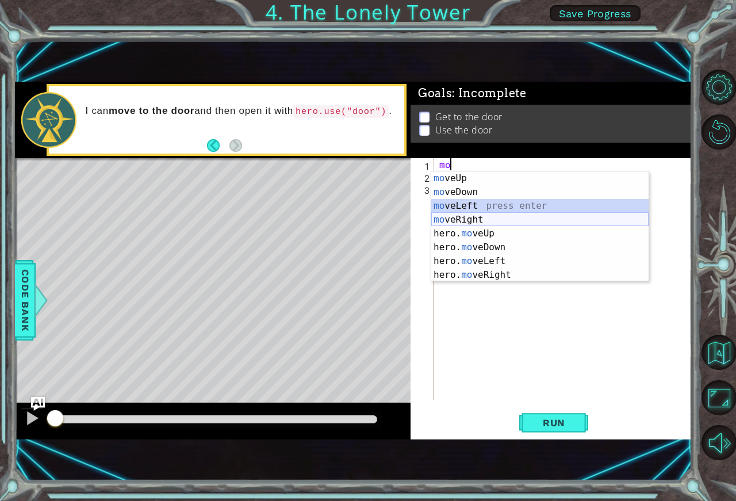
click at [474, 214] on div "mo veUp press enter mo veDown press enter mo veLeft press enter mo veRight pres…" at bounding box center [539, 240] width 217 height 138
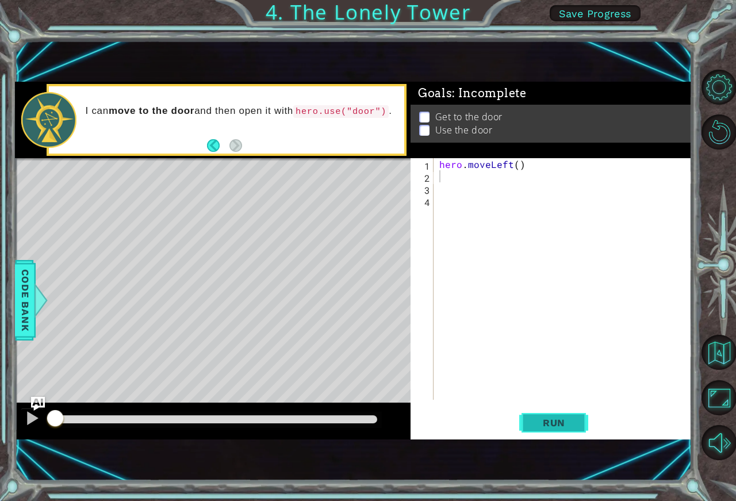
click at [539, 412] on button "Run" at bounding box center [553, 423] width 69 height 28
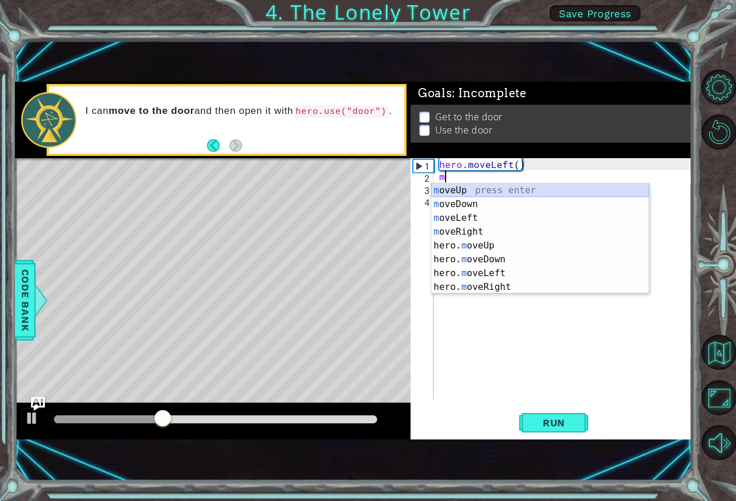
type textarea "mo"
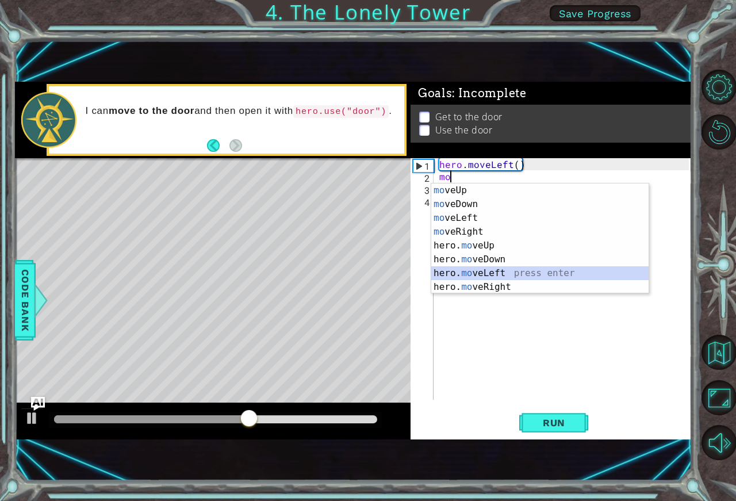
click at [464, 272] on div "mo veUp press enter mo veDown press enter mo veLeft press enter mo veRight pres…" at bounding box center [539, 252] width 217 height 138
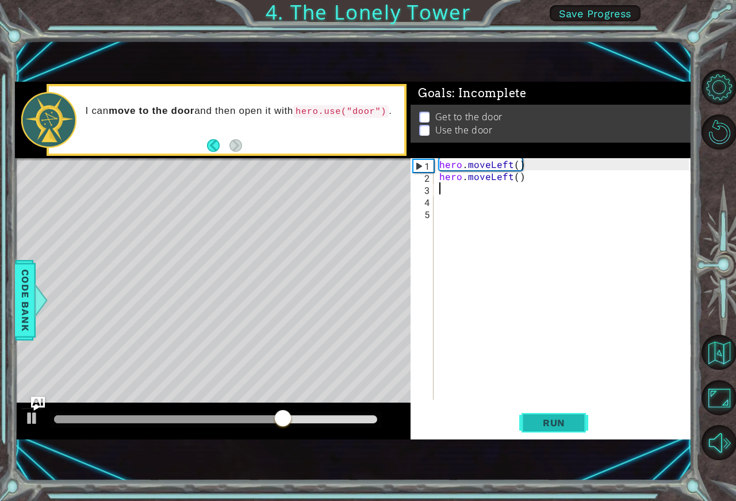
click at [543, 420] on span "Run" at bounding box center [553, 422] width 45 height 11
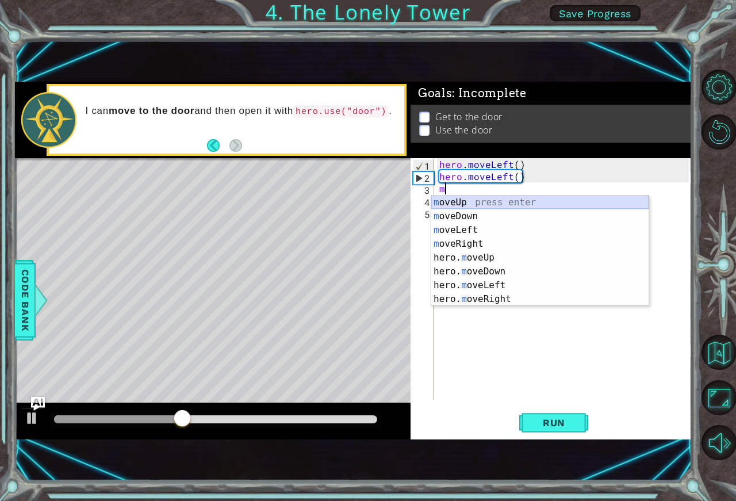
type textarea "mo"
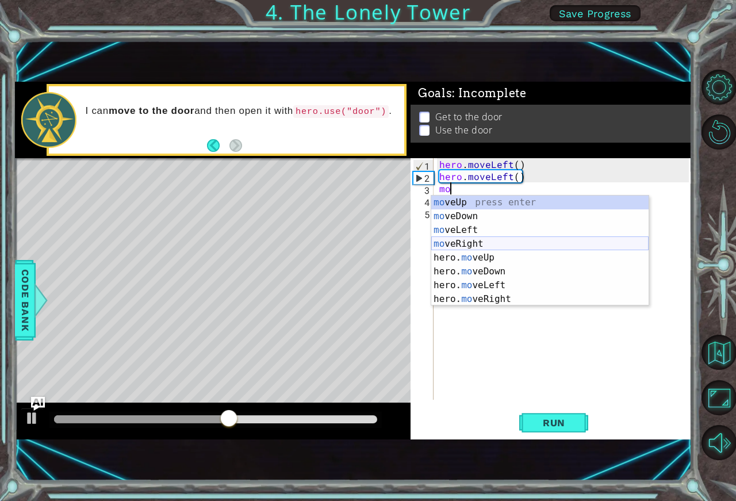
click at [467, 239] on div "mo veUp press enter mo veDown press enter mo veLeft press enter mo veRight pres…" at bounding box center [539, 264] width 217 height 138
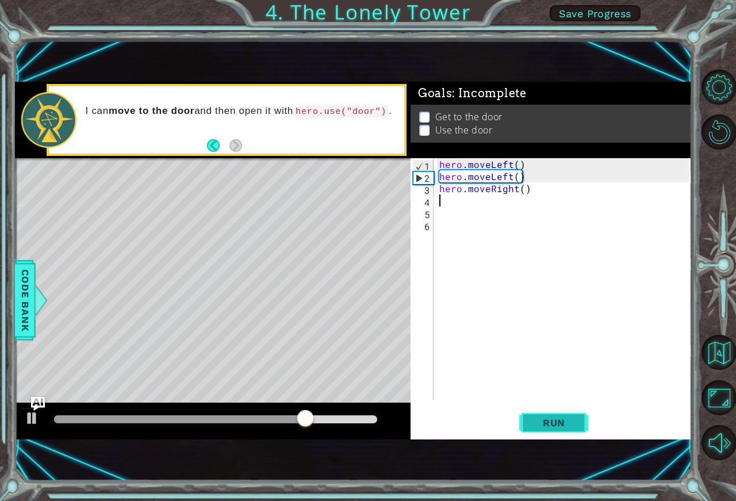
click at [551, 414] on button "Run" at bounding box center [553, 423] width 69 height 28
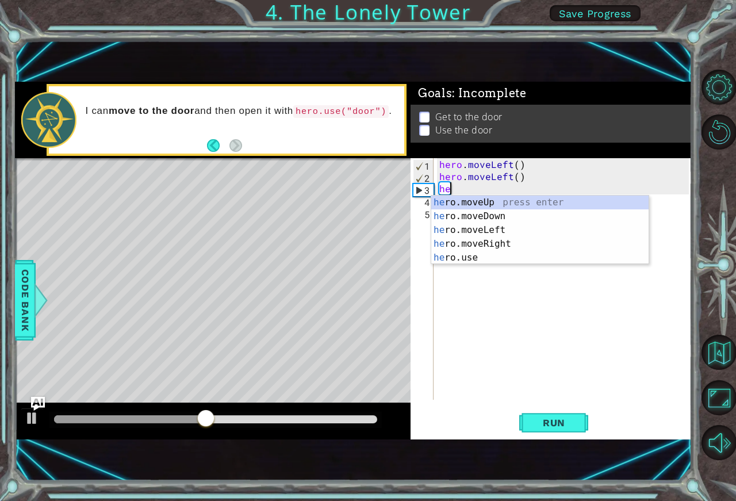
type textarea "h"
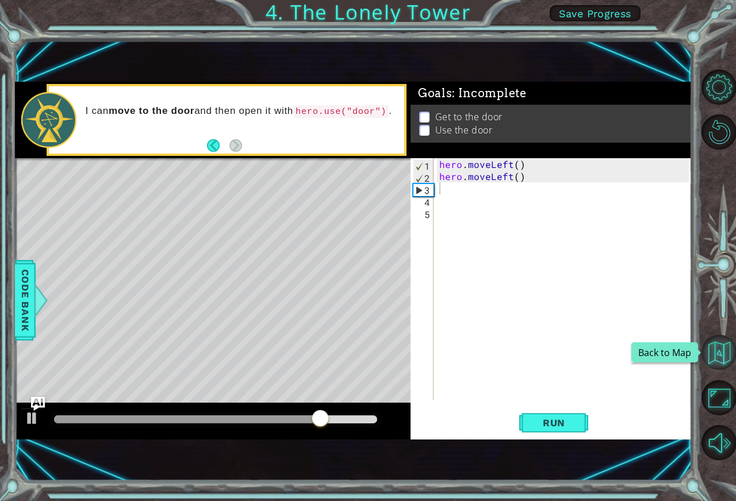
click at [709, 349] on button "Back to Map" at bounding box center [718, 352] width 35 height 35
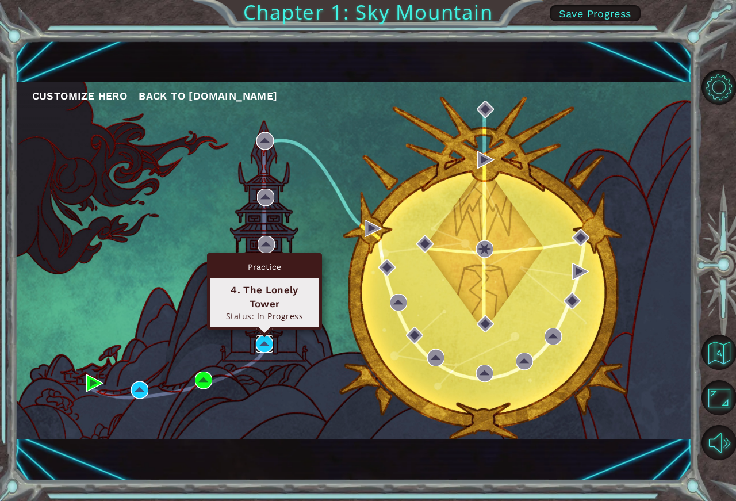
click at [268, 343] on img at bounding box center [264, 343] width 17 height 17
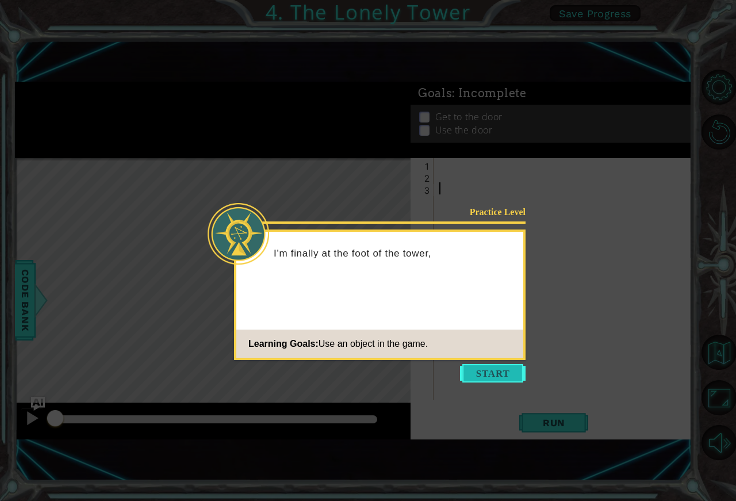
click at [473, 380] on button "Start" at bounding box center [493, 373] width 66 height 18
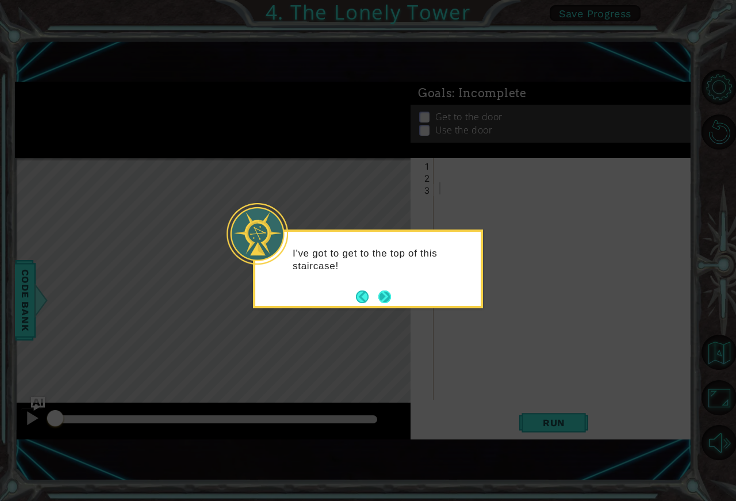
click at [381, 295] on button "Next" at bounding box center [384, 296] width 13 height 13
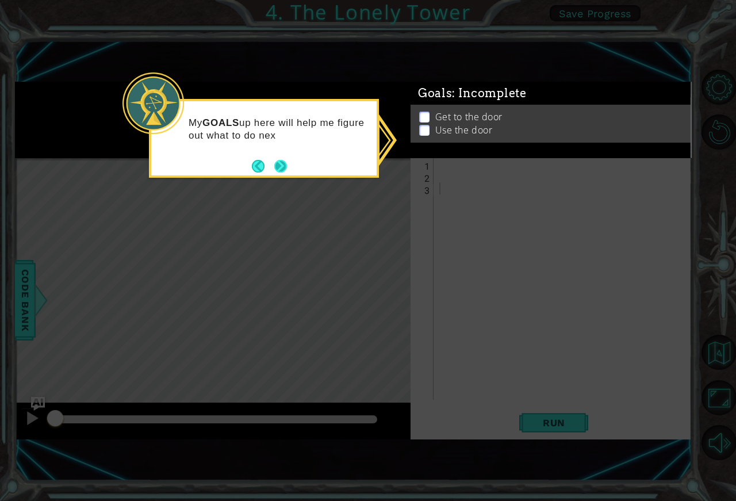
click at [279, 163] on button "Next" at bounding box center [280, 166] width 13 height 13
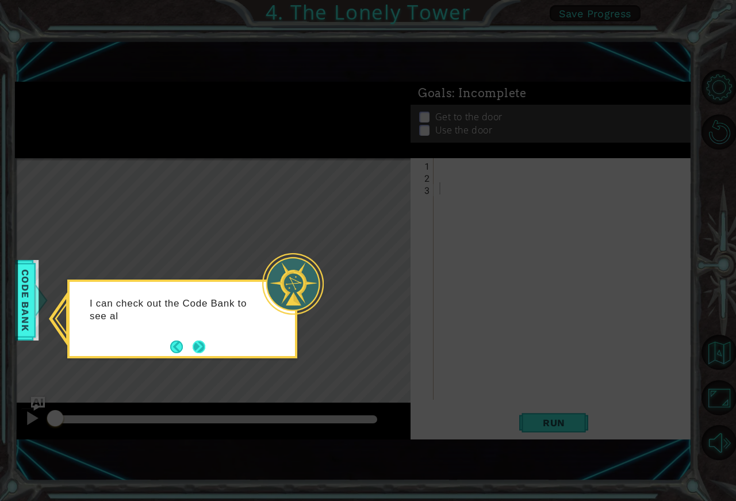
click at [205, 342] on button "Next" at bounding box center [199, 346] width 13 height 13
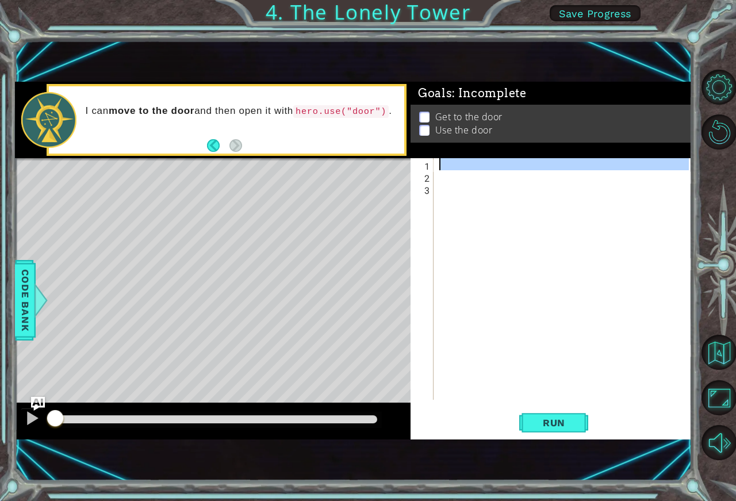
click at [432, 164] on div "1" at bounding box center [423, 166] width 21 height 12
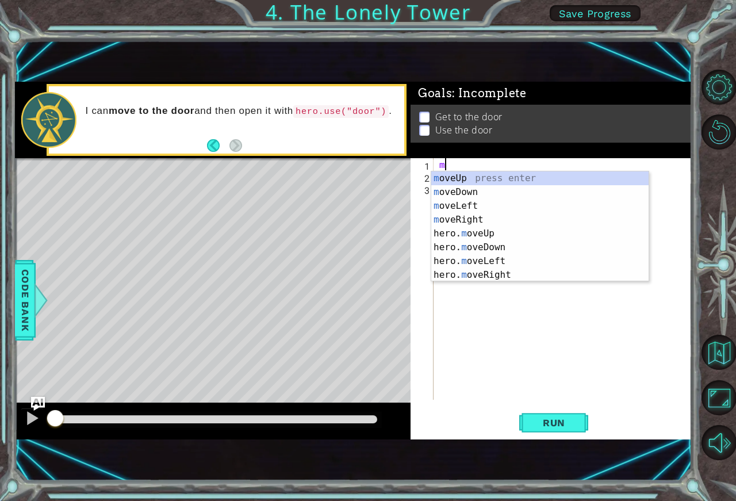
type textarea "mo"
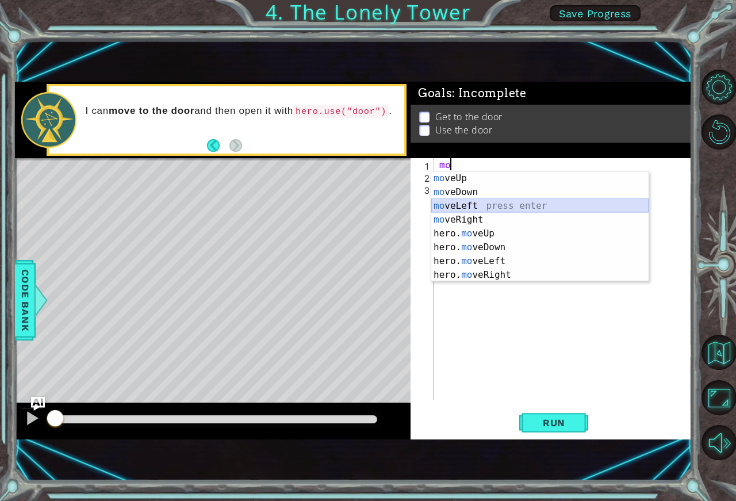
click at [476, 205] on div "mo veUp press enter mo veDown press enter mo veLeft press enter mo veRight pres…" at bounding box center [539, 240] width 217 height 138
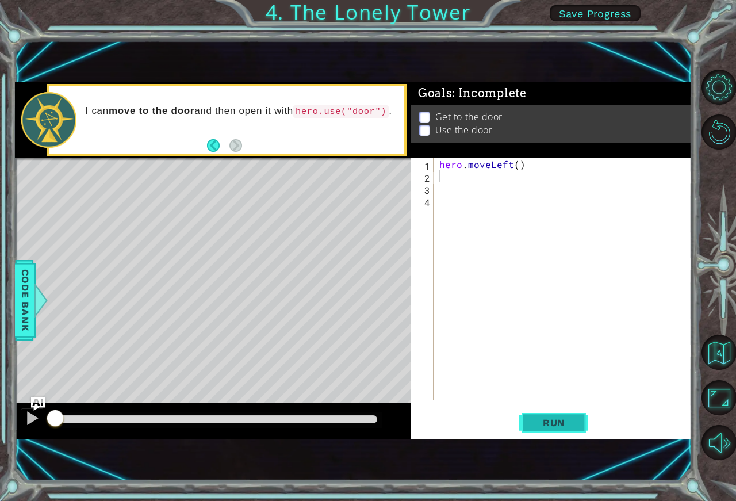
click at [540, 413] on button "Run" at bounding box center [553, 423] width 69 height 28
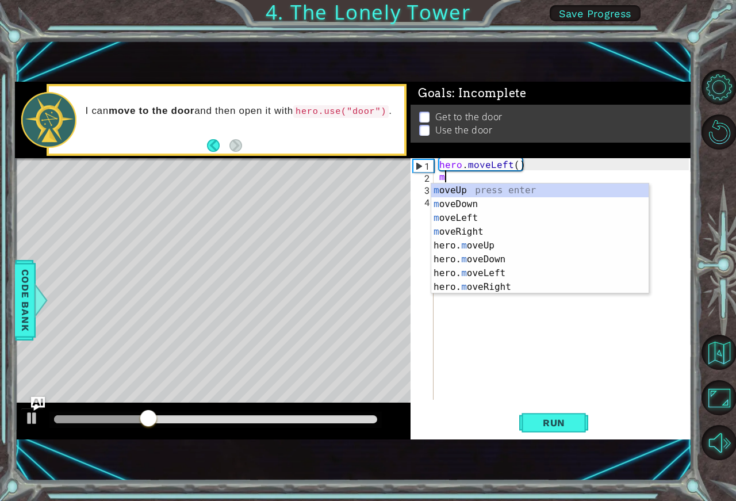
type textarea "mo"
click at [446, 218] on div "mo veUp press enter mo veDown press enter mo veLeft press enter mo veRight pres…" at bounding box center [539, 252] width 217 height 138
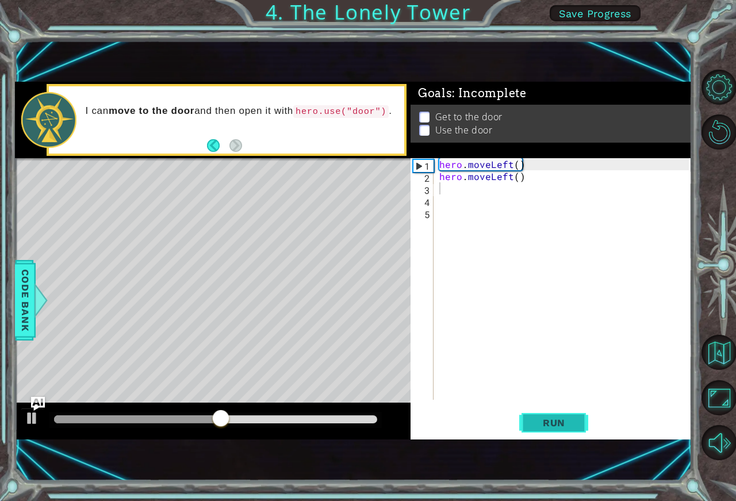
click at [578, 413] on button "Run" at bounding box center [553, 423] width 69 height 28
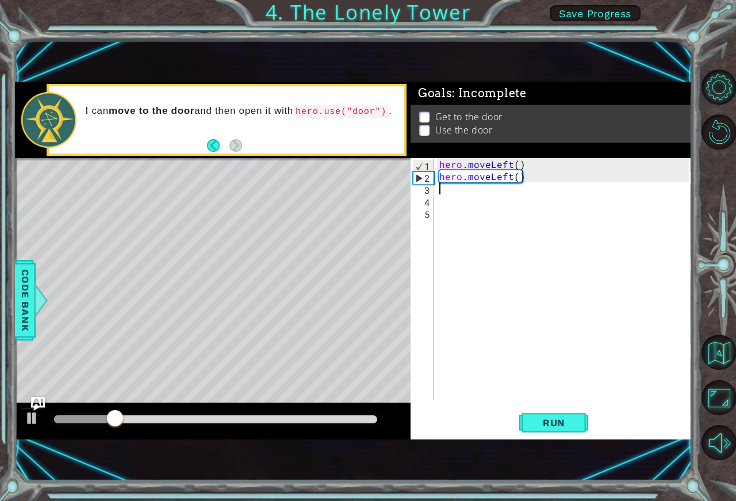
click at [428, 191] on div "3" at bounding box center [423, 190] width 21 height 12
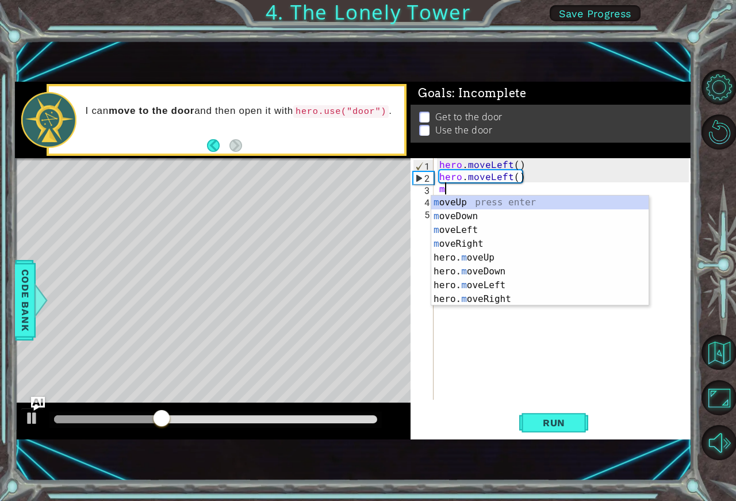
type textarea "mo"
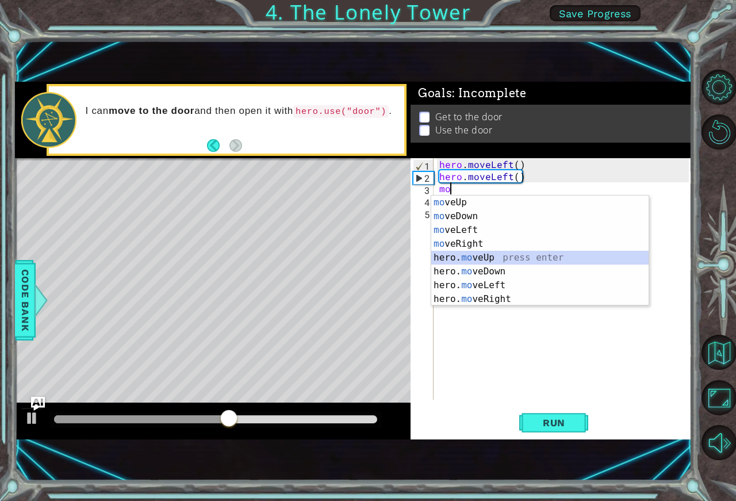
click at [475, 256] on div "mo veUp press enter mo veDown press enter mo veLeft press enter mo veRight pres…" at bounding box center [539, 264] width 217 height 138
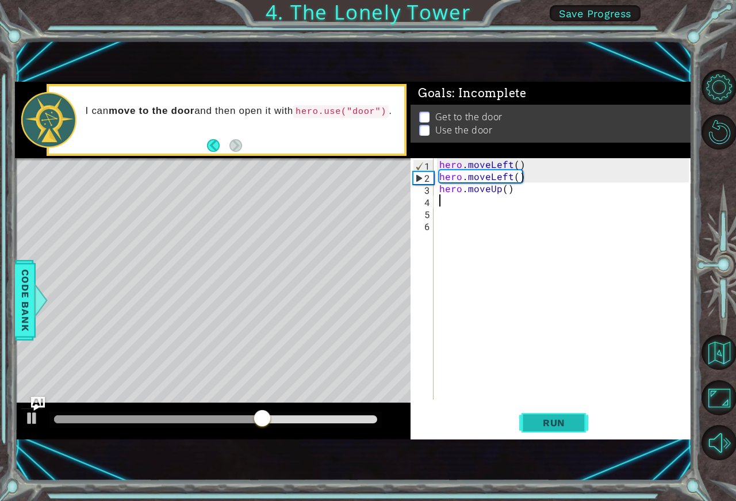
click at [550, 420] on span "Run" at bounding box center [553, 422] width 45 height 11
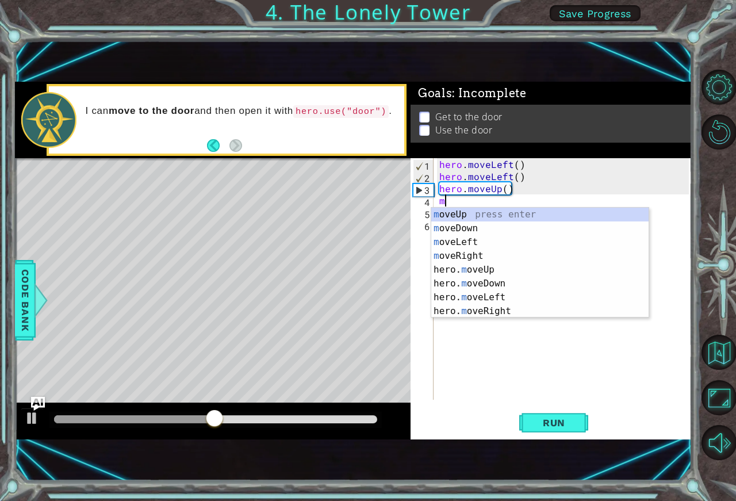
type textarea "mo"
click at [452, 214] on div "mo veUp press enter mo veDown press enter mo veLeft press enter mo veRight pres…" at bounding box center [539, 276] width 217 height 138
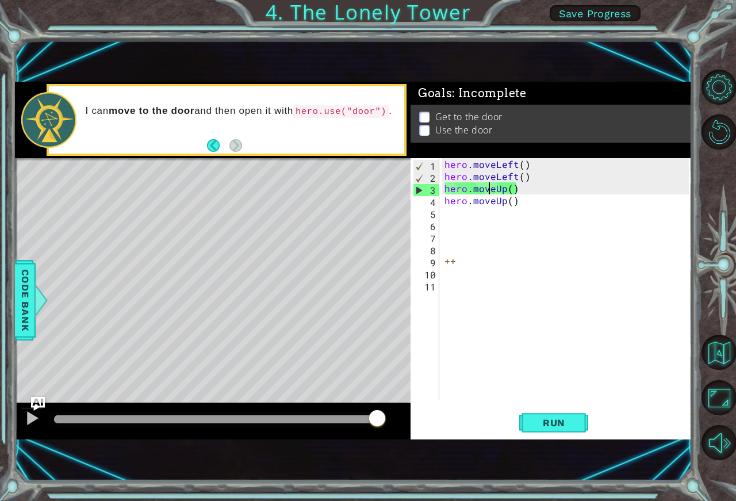
click at [490, 192] on div "hero . moveLeft ( ) hero . moveLeft ( ) hero . moveUp ( ) hero . moveUp ( ) ++" at bounding box center [568, 291] width 252 height 266
type textarea "hero.moveUp()"
click at [520, 189] on div "hero . moveLeft ( ) hero . moveLeft ( ) hero . moveUp ( ) hero . moveUp ( ) ++" at bounding box center [568, 291] width 252 height 266
click at [453, 268] on div "hero . moveLeft ( ) hero . moveLeft ( ) hero . moveUp ( ) hero . moveUp ( ) ++" at bounding box center [568, 291] width 252 height 266
click at [450, 261] on div "hero . moveLeft ( ) hero . moveLeft ( ) hero . moveUp ( ) hero . moveUp ( ) ++" at bounding box center [568, 291] width 252 height 266
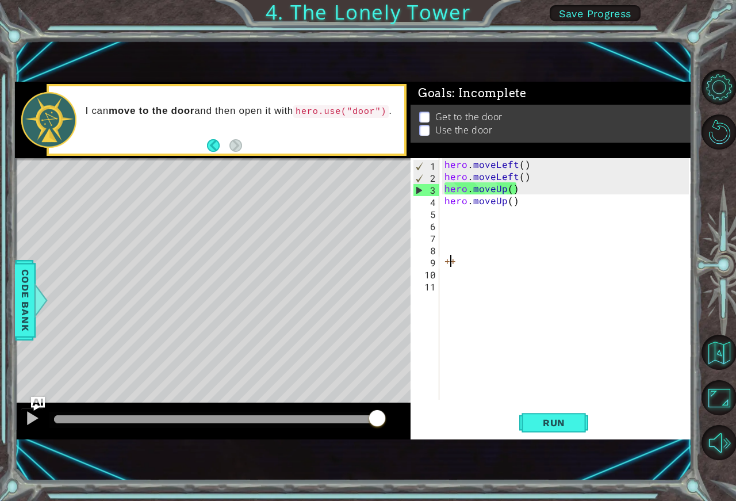
type textarea "+"
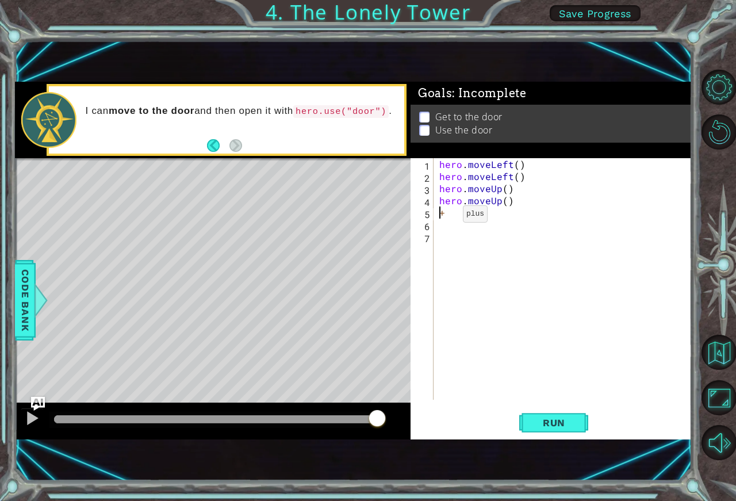
click at [443, 217] on div "hero . moveLeft ( ) hero . moveLeft ( ) hero . moveUp ( ) hero . moveUp ( ) +" at bounding box center [566, 291] width 258 height 266
click at [512, 204] on div "hero . moveLeft ( ) hero . moveLeft ( ) hero . moveUp ( ) hero . moveUp ( )" at bounding box center [566, 291] width 258 height 266
type textarea "hero.moveUp()"
click at [554, 421] on span "Run" at bounding box center [553, 422] width 45 height 11
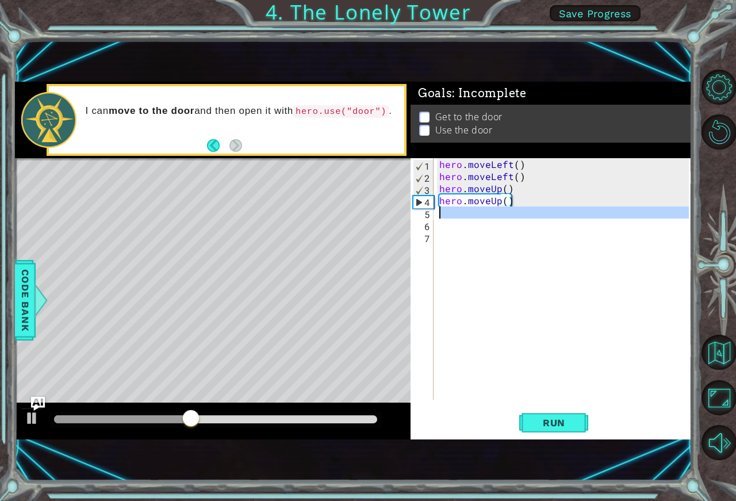
click at [427, 216] on div "5" at bounding box center [423, 214] width 21 height 12
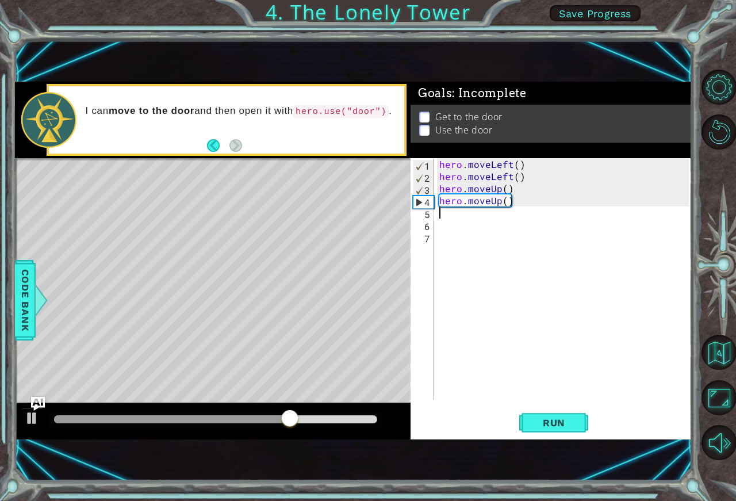
type textarea ","
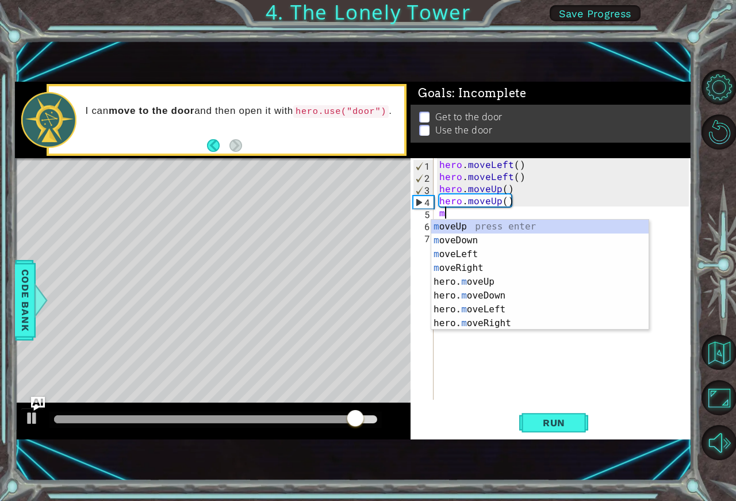
type textarea "mo"
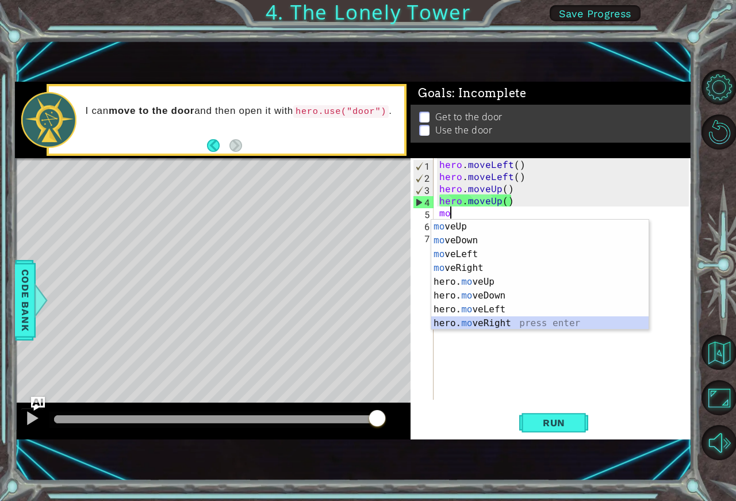
click at [493, 318] on div "mo veUp press enter mo veDown press enter mo veLeft press enter mo veRight pres…" at bounding box center [539, 289] width 217 height 138
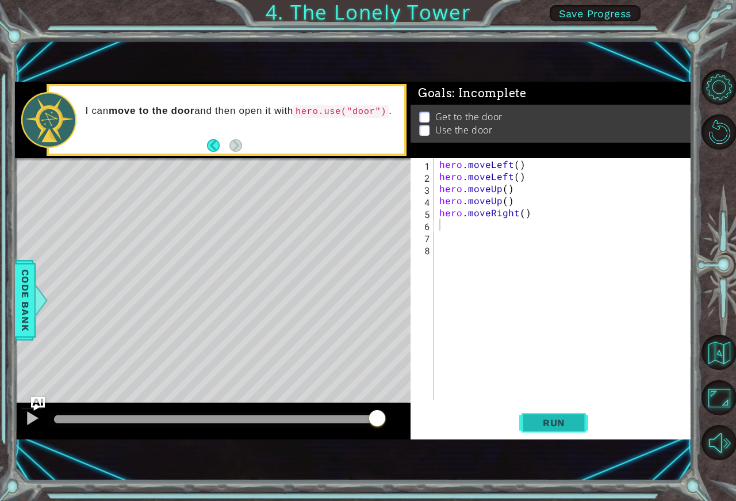
click at [541, 418] on span "Run" at bounding box center [553, 422] width 45 height 11
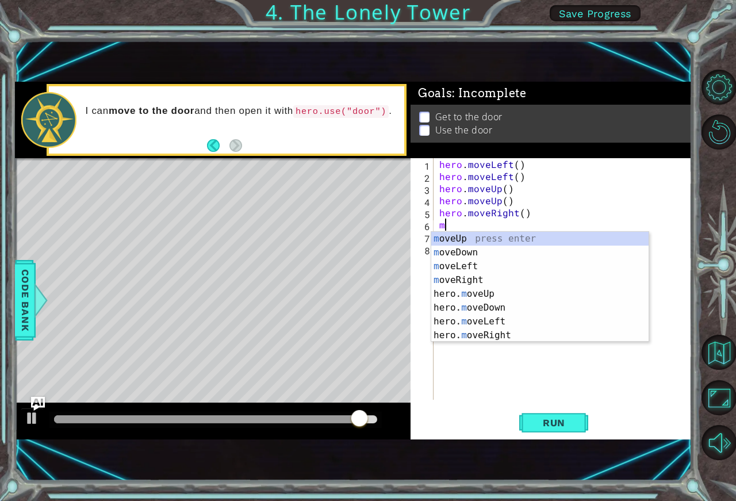
type textarea "m"
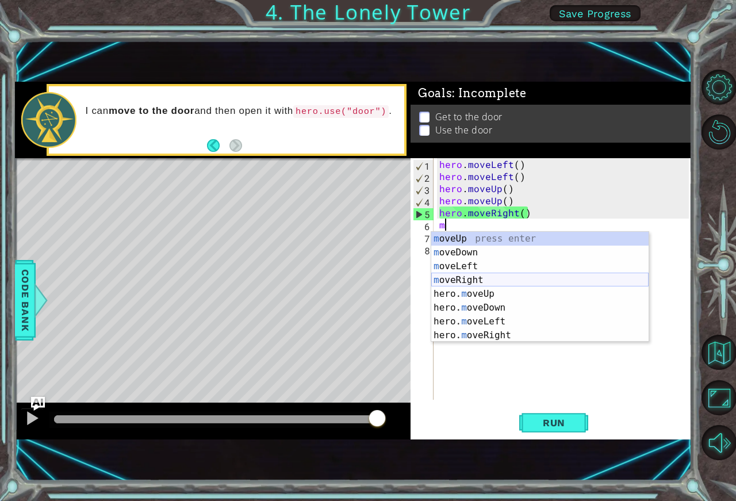
click at [456, 280] on div "m oveUp press enter m oveDown press enter m oveLeft press enter m oveRight pres…" at bounding box center [539, 301] width 217 height 138
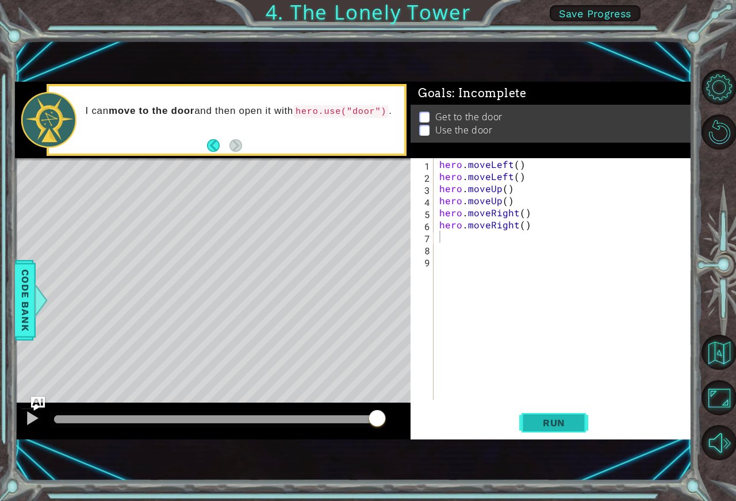
click at [541, 417] on button "Run" at bounding box center [553, 423] width 69 height 28
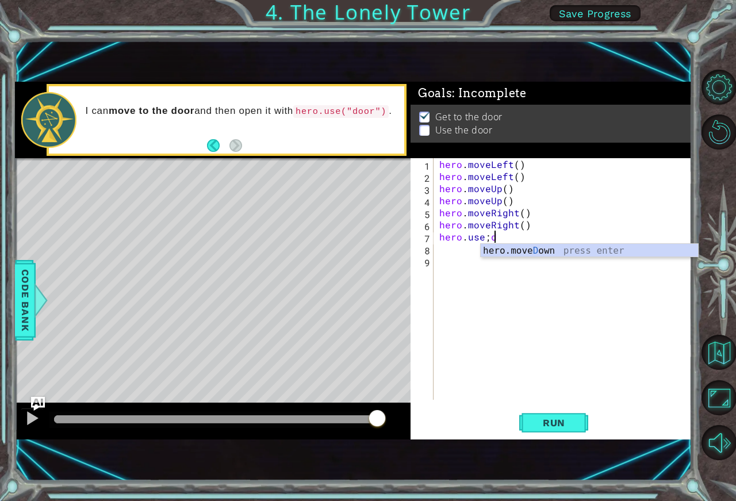
scroll to position [0, 3]
type textarea "hero.use;door"
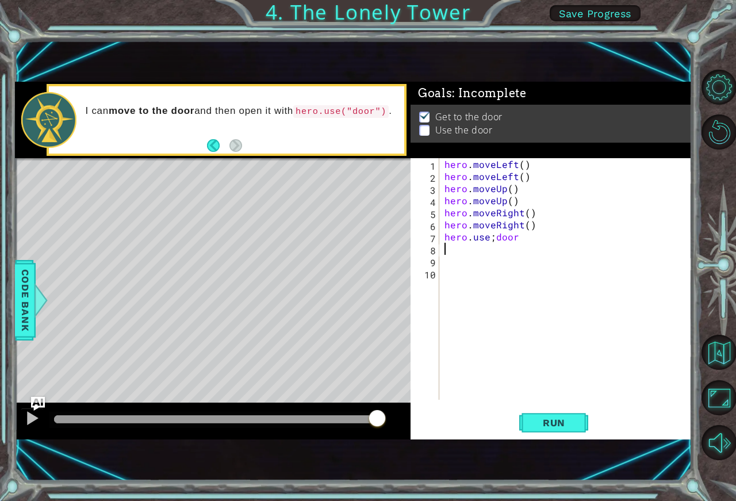
scroll to position [0, 0]
click at [570, 423] on span "Run" at bounding box center [553, 422] width 45 height 11
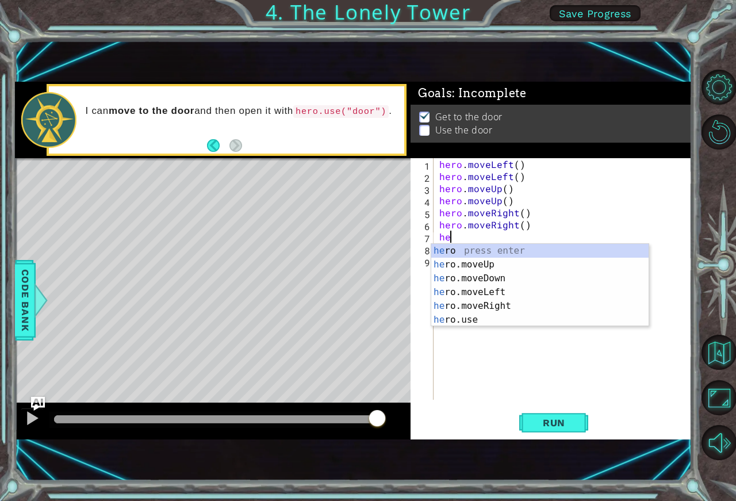
type textarea "h"
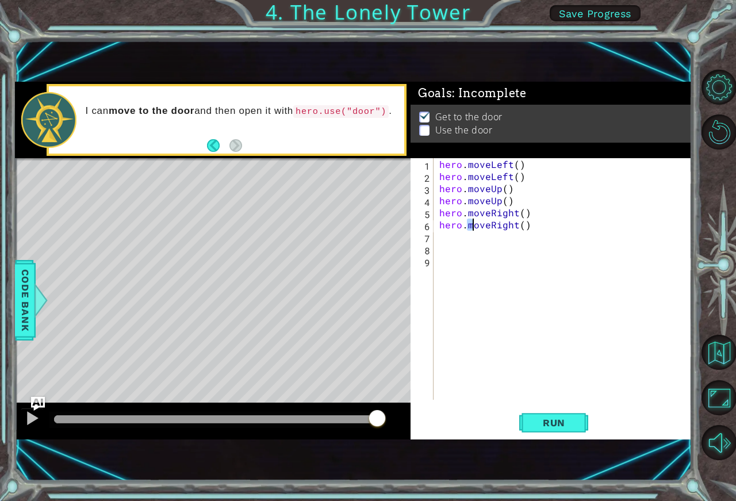
drag, startPoint x: 470, startPoint y: 226, endPoint x: 463, endPoint y: 236, distance: 11.6
click at [468, 232] on div "hero . moveLeft ( ) hero . moveLeft ( ) hero . moveUp ( ) hero . moveUp ( ) her…" at bounding box center [566, 291] width 258 height 266
type textarea "hero.moveRight()"
click at [443, 247] on div "hero . moveLeft ( ) hero . moveLeft ( ) hero . moveUp ( ) hero . moveUp ( ) her…" at bounding box center [566, 291] width 258 height 266
click at [441, 238] on div "hero . moveLeft ( ) hero . moveLeft ( ) hero . moveUp ( ) hero . moveUp ( ) her…" at bounding box center [566, 291] width 258 height 266
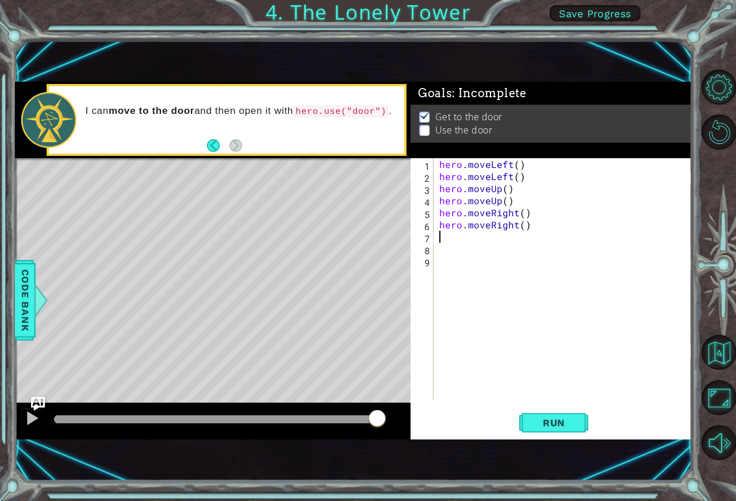
type textarea "h"
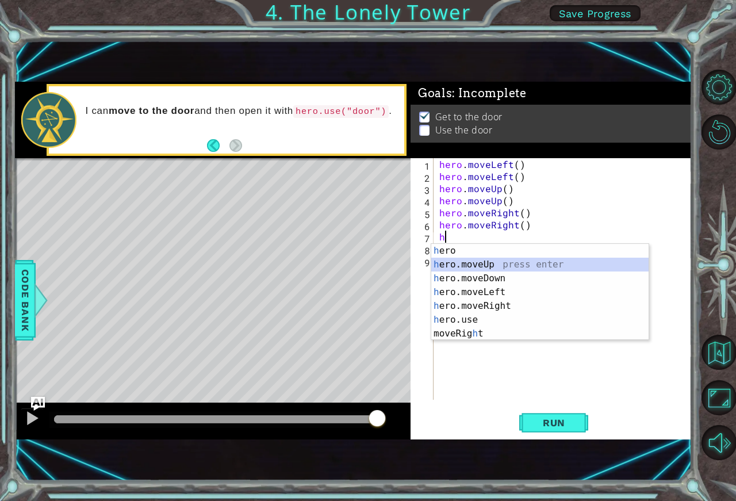
click at [459, 258] on div "h ero press enter h ero.moveUp press enter h ero.moveDown press enter h ero.mov…" at bounding box center [539, 306] width 217 height 124
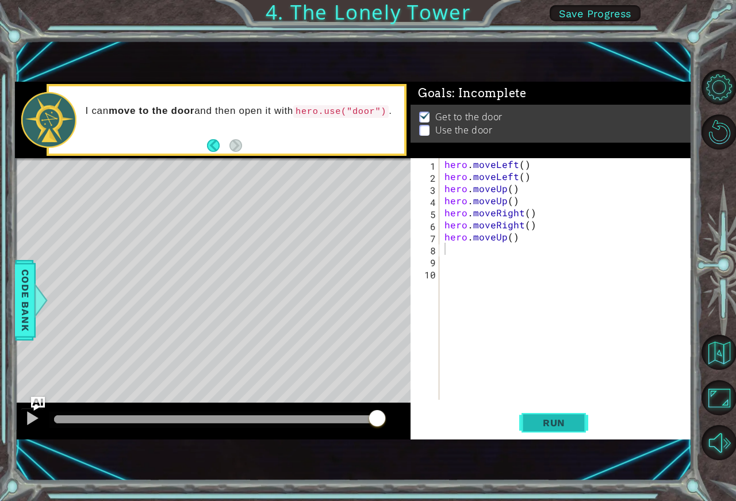
click at [562, 418] on span "Run" at bounding box center [553, 422] width 45 height 11
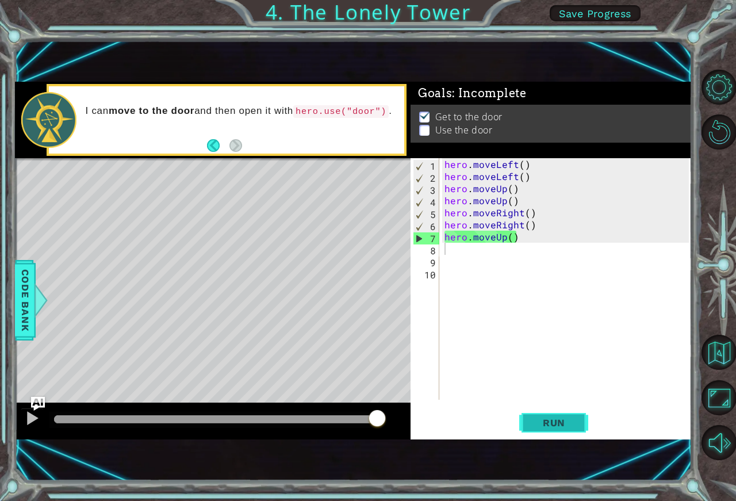
click at [564, 419] on span "Run" at bounding box center [553, 422] width 45 height 11
click at [26, 301] on span "Code Bank" at bounding box center [25, 300] width 18 height 70
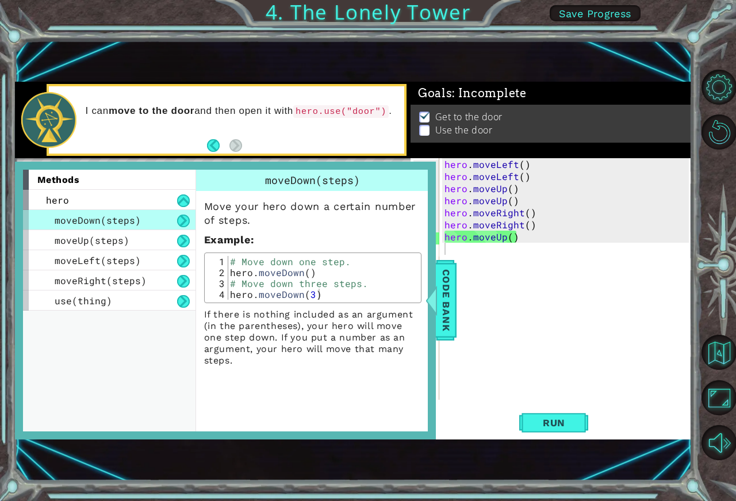
click at [418, 178] on div "moveDown(steps)" at bounding box center [312, 180] width 233 height 21
click at [437, 293] on div at bounding box center [430, 300] width 14 height 34
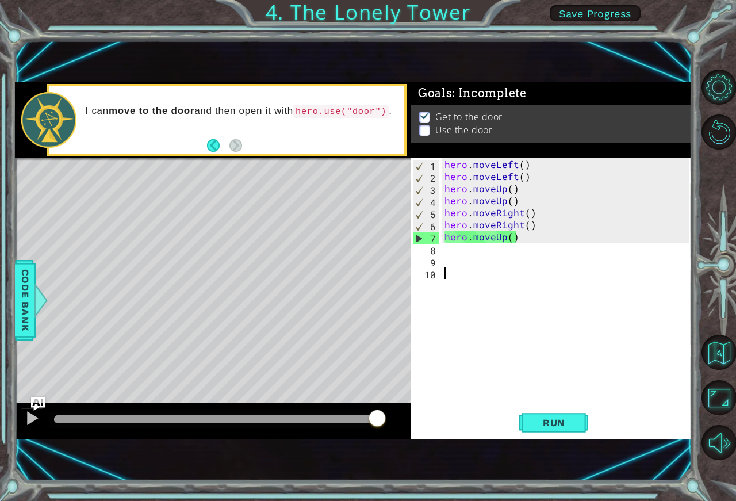
click at [558, 275] on div "hero . moveLeft ( ) hero . moveLeft ( ) hero . moveUp ( ) hero . moveUp ( ) her…" at bounding box center [568, 291] width 252 height 266
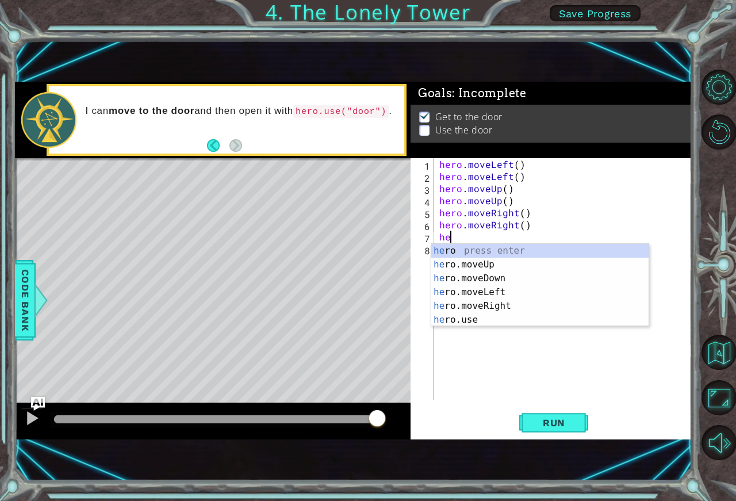
type textarea "h"
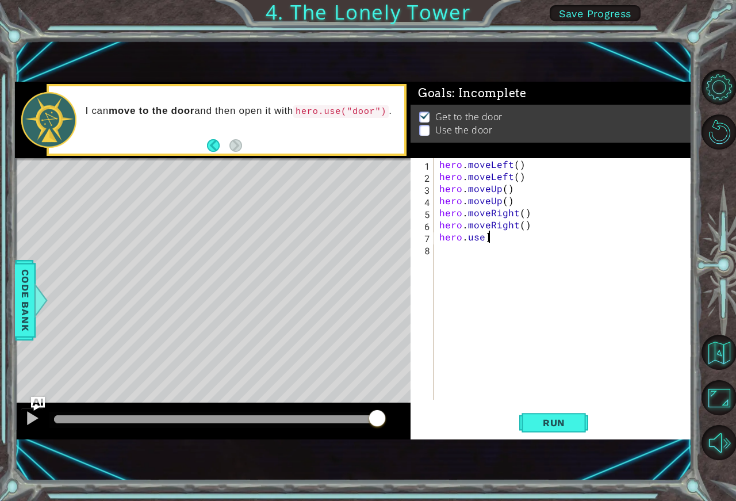
scroll to position [0, 2]
type textarea "hero.use("door")"
click at [540, 420] on span "Run" at bounding box center [553, 422] width 45 height 11
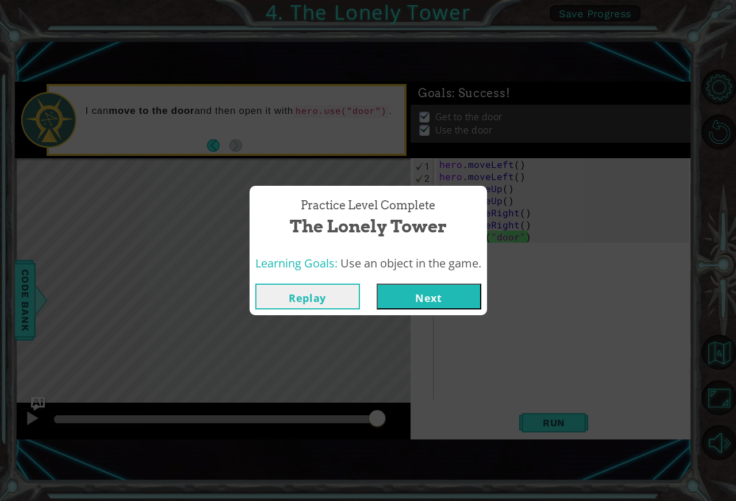
click at [415, 302] on button "Next" at bounding box center [428, 296] width 105 height 26
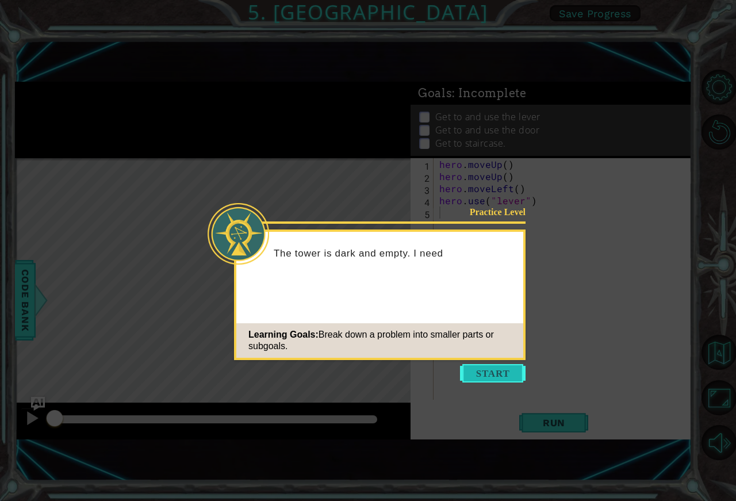
click at [490, 372] on button "Start" at bounding box center [493, 373] width 66 height 18
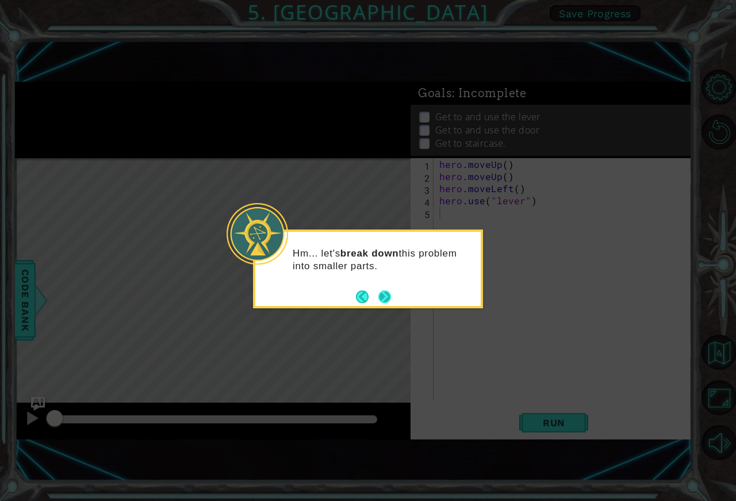
click at [385, 297] on button "Next" at bounding box center [384, 296] width 13 height 13
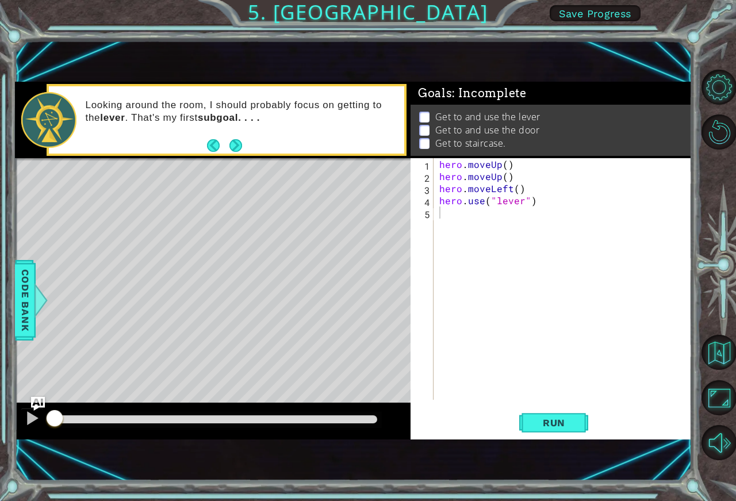
click at [241, 351] on div "Level Map" at bounding box center [280, 327] width 531 height 339
click at [547, 422] on span "Run" at bounding box center [553, 422] width 45 height 11
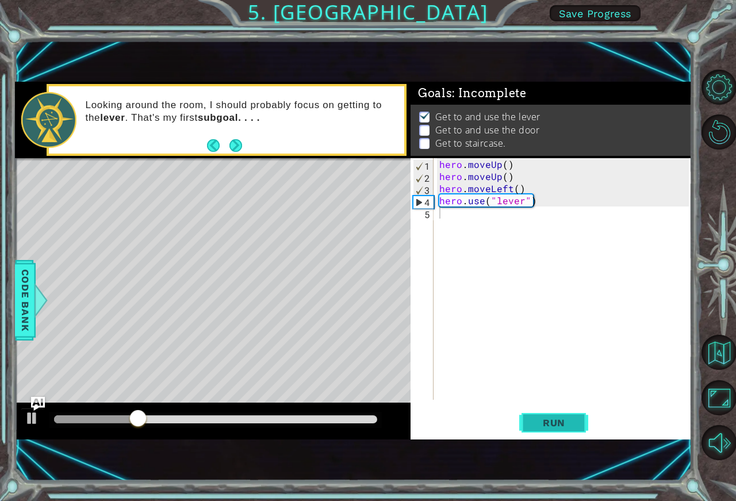
drag, startPoint x: 557, startPoint y: 406, endPoint x: 556, endPoint y: 418, distance: 11.6
click at [556, 418] on div "1 2 3 4 5 hero . moveUp ( ) hero . moveUp ( ) hero . moveLeft ( ) hero . use ( …" at bounding box center [550, 298] width 281 height 281
click at [545, 416] on button "Run" at bounding box center [553, 423] width 69 height 28
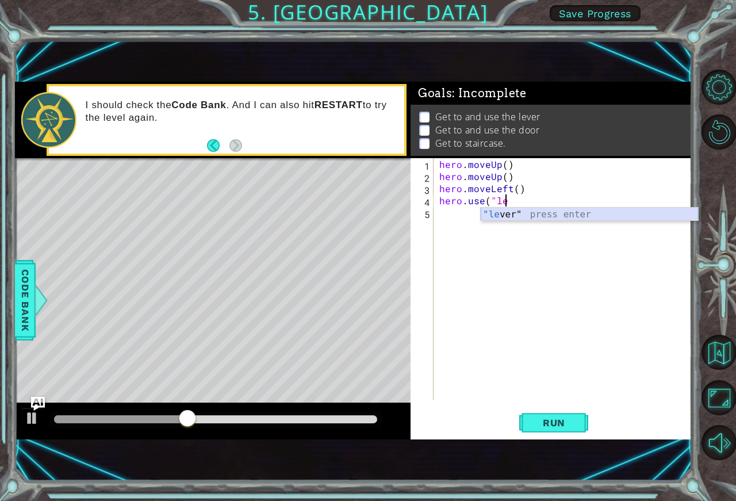
click at [511, 213] on div ""le ver" press enter" at bounding box center [589, 227] width 217 height 41
type textarea "hero.use("lever""
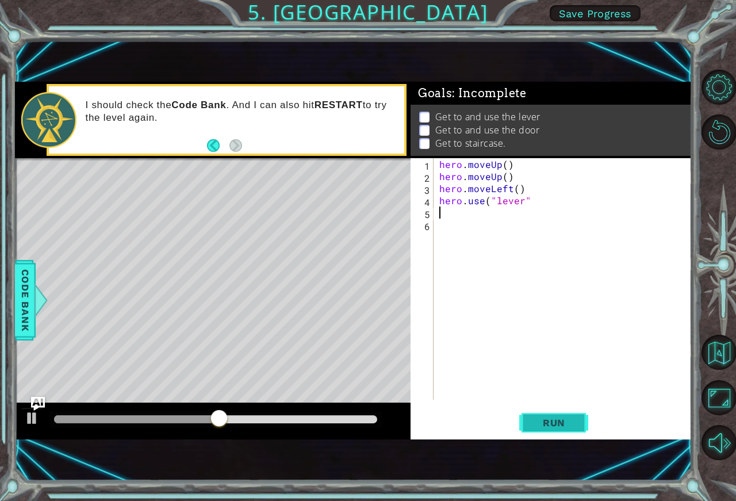
click at [536, 419] on span "Run" at bounding box center [553, 422] width 45 height 11
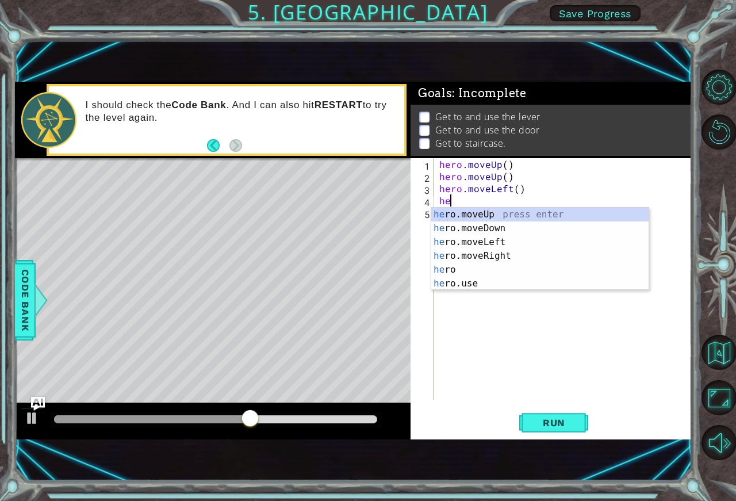
type textarea "h"
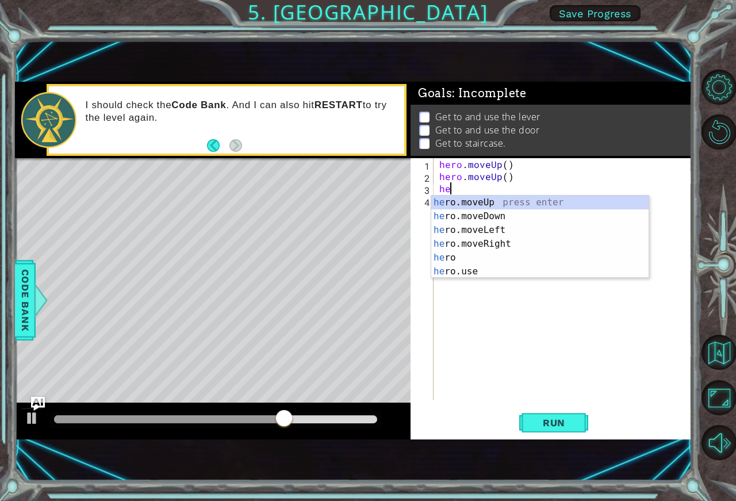
type textarea "h"
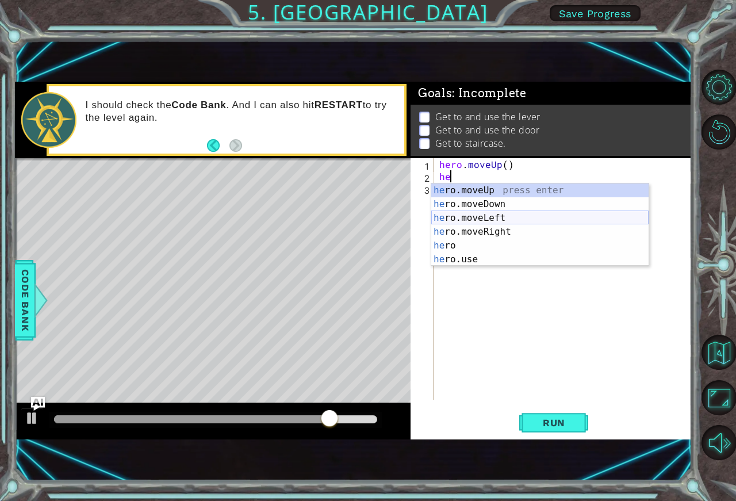
type textarea "h"
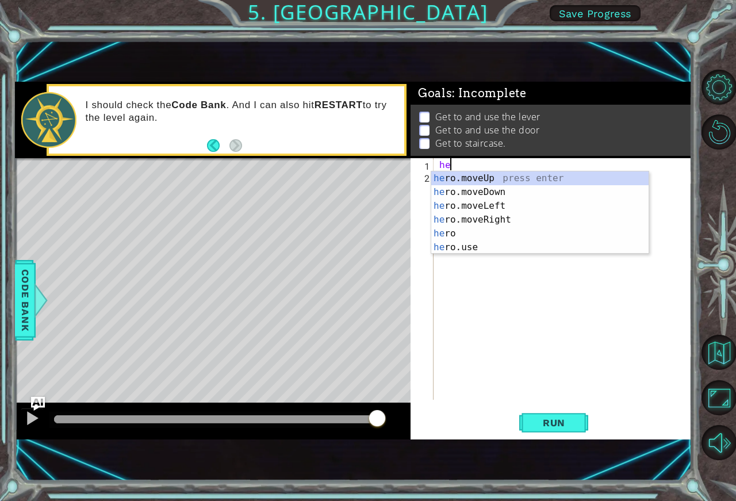
type textarea "h"
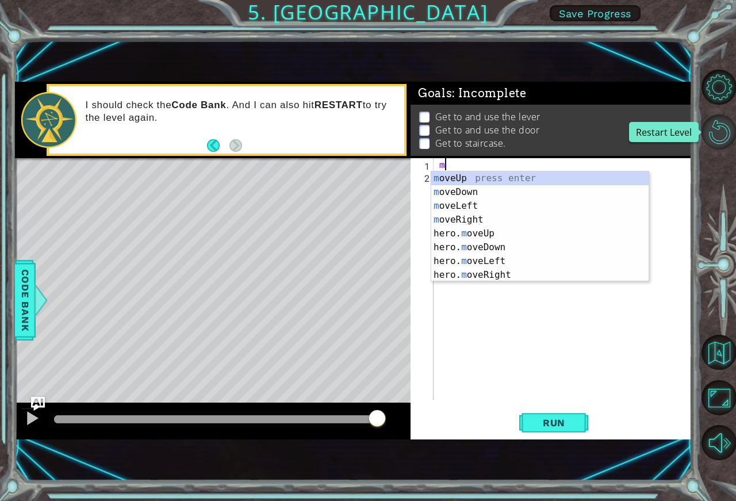
scroll to position [0, 0]
type textarea "mo"
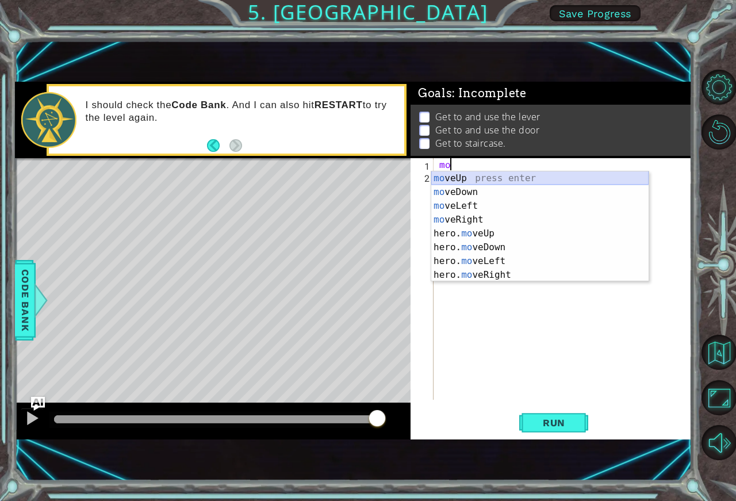
click at [550, 178] on div "mo veUp press enter mo veDown press enter mo veLeft press enter mo veRight pres…" at bounding box center [539, 240] width 217 height 138
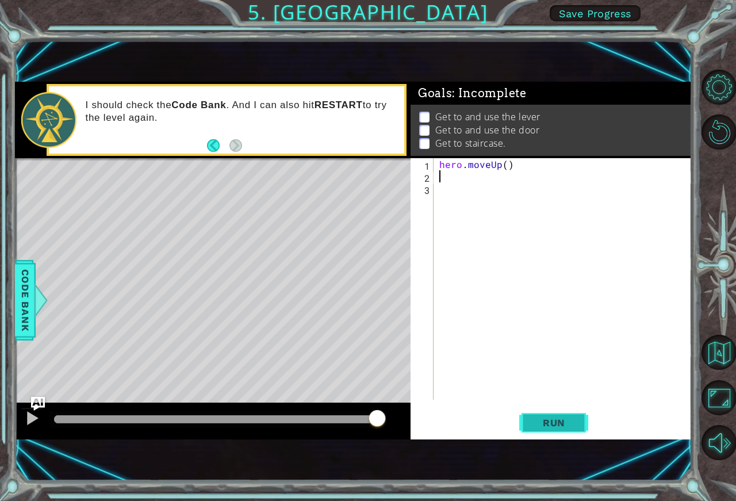
click at [550, 424] on span "Run" at bounding box center [553, 422] width 45 height 11
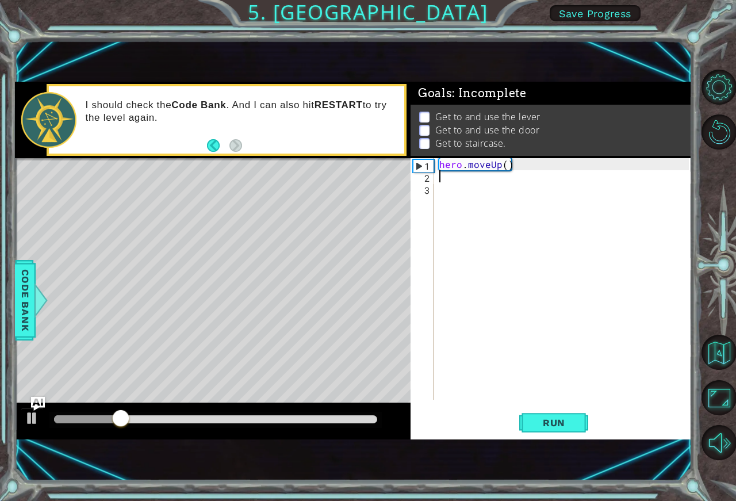
type textarea "m"
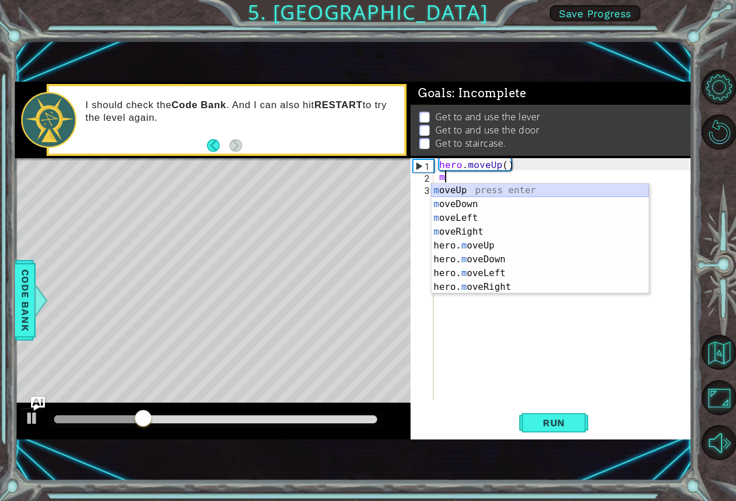
click at [511, 190] on div "m oveUp press enter m oveDown press enter m oveLeft press enter m oveRight pres…" at bounding box center [539, 252] width 217 height 138
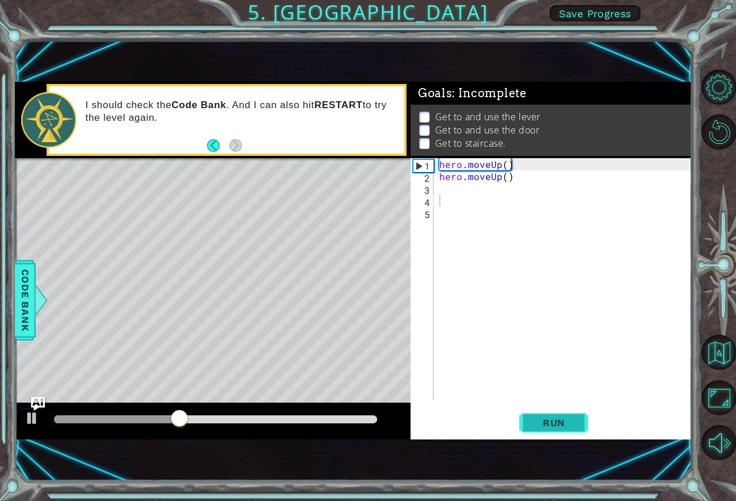
click at [536, 434] on button "Run" at bounding box center [553, 423] width 69 height 28
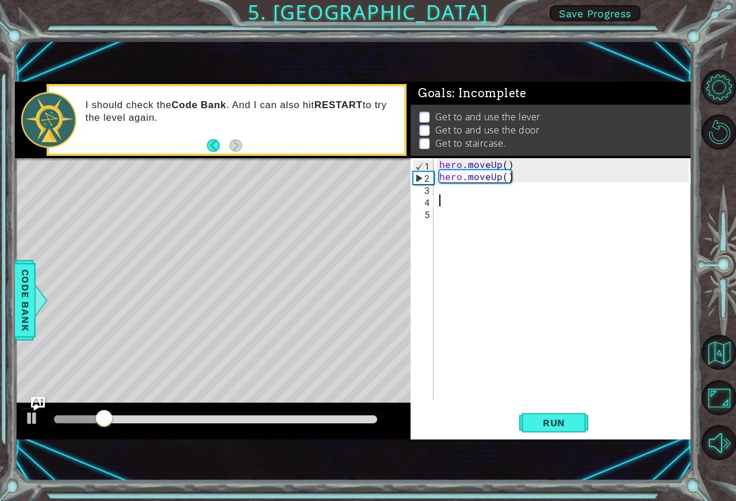
click at [431, 193] on div "3" at bounding box center [423, 190] width 21 height 12
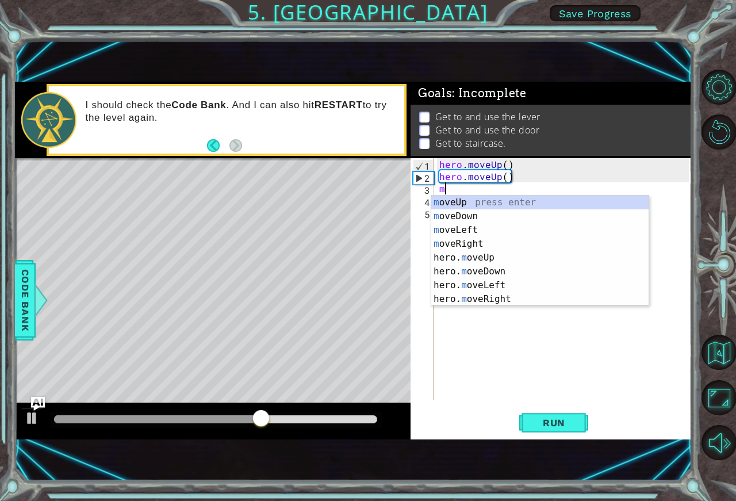
type textarea "mo"
click at [481, 227] on div "mo veUp press enter mo veDown press enter mo veLeft press enter mo veRight pres…" at bounding box center [539, 264] width 217 height 138
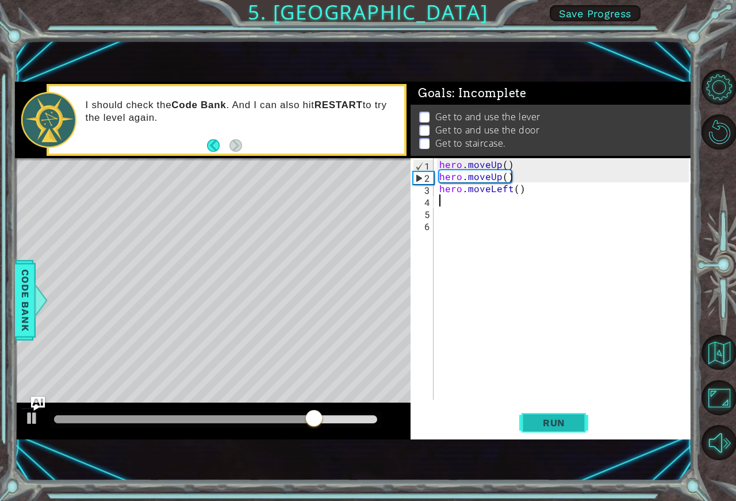
click at [543, 420] on span "Run" at bounding box center [553, 422] width 45 height 11
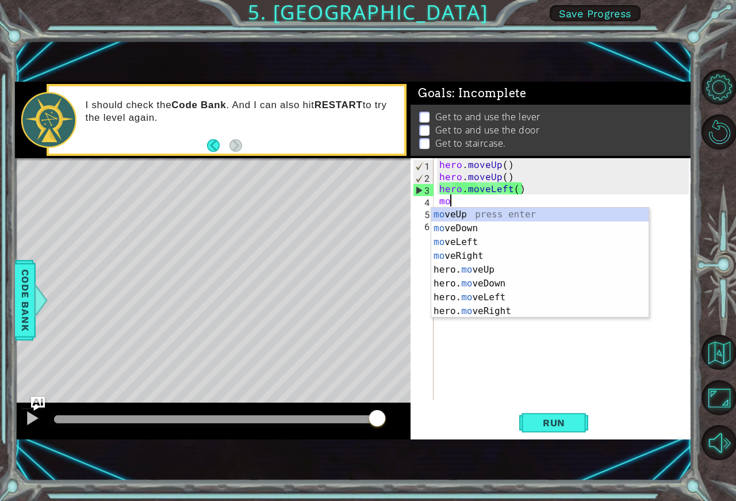
scroll to position [0, 1]
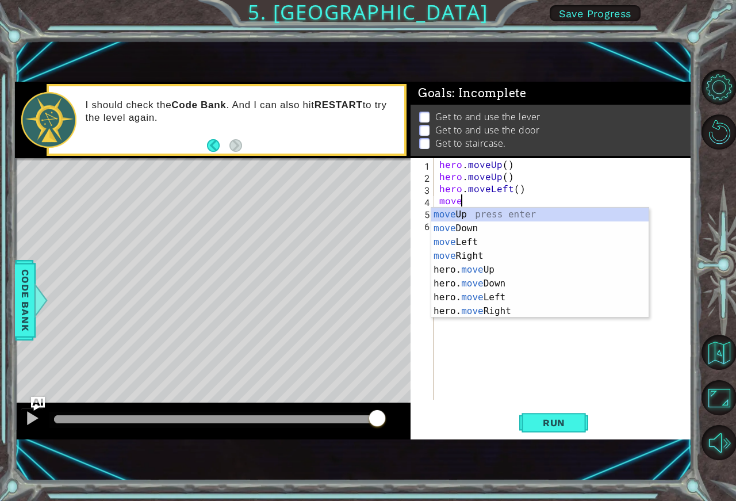
type textarea "move."
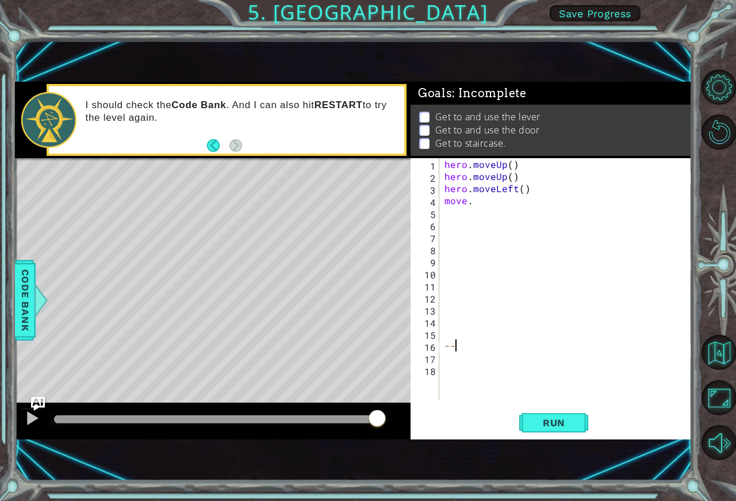
type textarea "-"
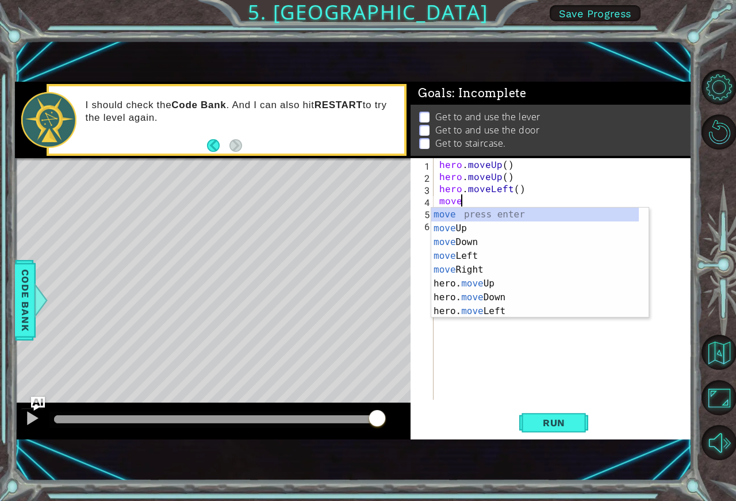
scroll to position [0, 0]
type textarea "move."
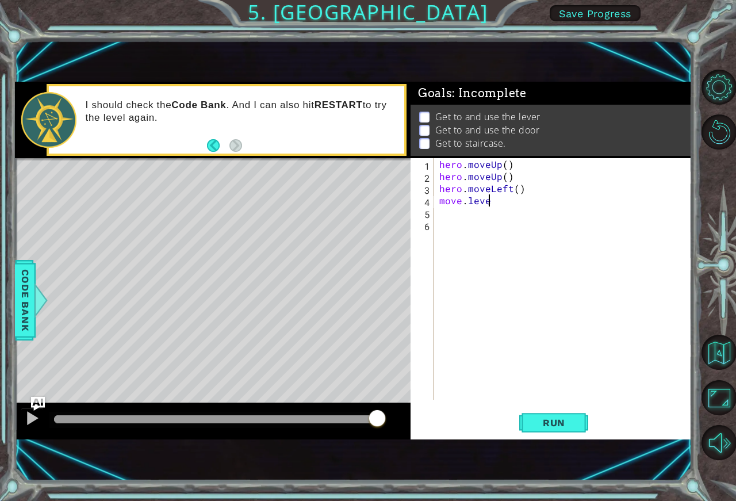
scroll to position [0, 3]
click at [540, 430] on button "Run" at bounding box center [553, 423] width 69 height 28
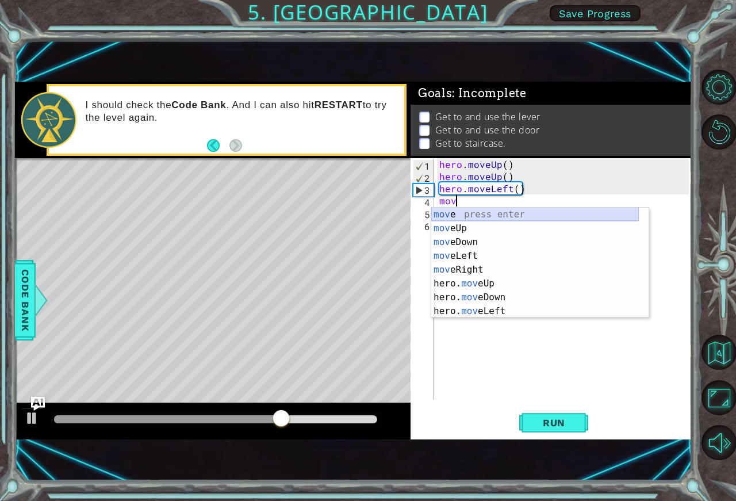
click at [505, 216] on div "mov e press enter mov eUp press enter mov eDown press enter mov eLeft press ent…" at bounding box center [534, 276] width 207 height 138
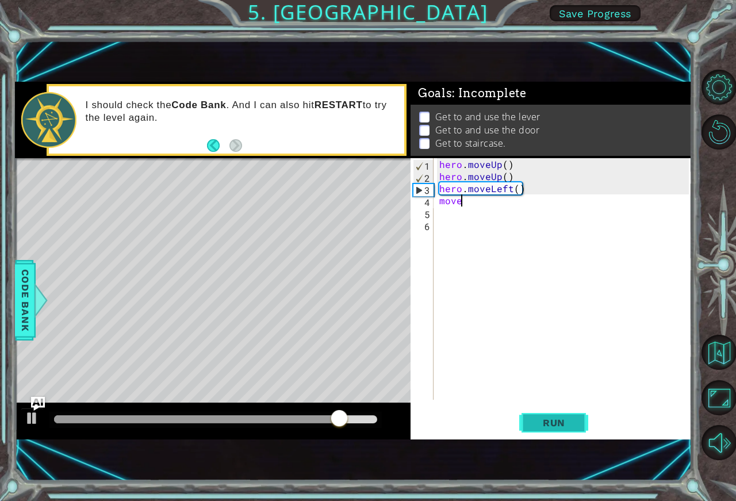
drag, startPoint x: 547, startPoint y: 413, endPoint x: 551, endPoint y: 421, distance: 8.8
click at [550, 414] on button "Run" at bounding box center [553, 423] width 69 height 28
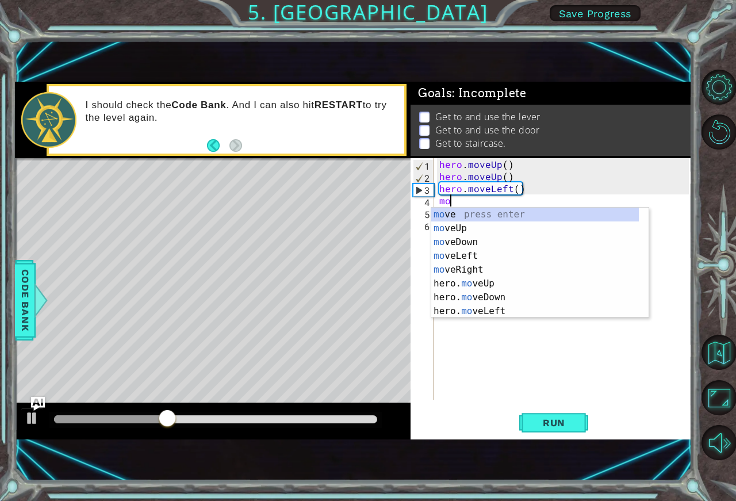
type textarea "m"
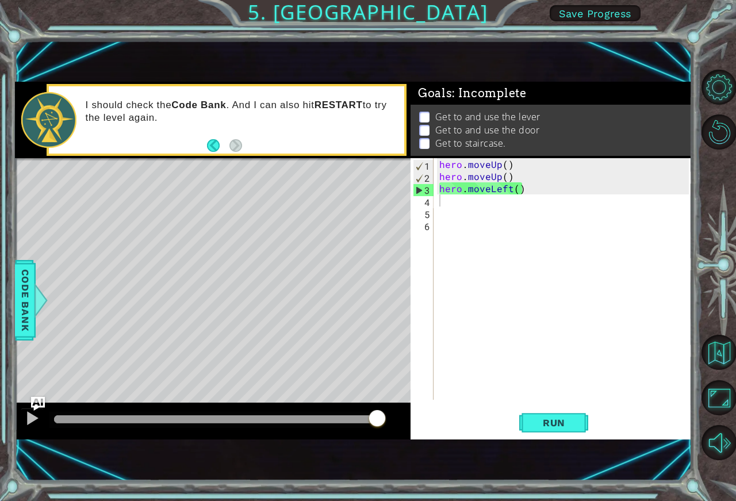
click at [422, 112] on p at bounding box center [424, 117] width 10 height 11
click at [185, 233] on div "Level Map" at bounding box center [280, 327] width 531 height 339
click at [455, 213] on div "hero . moveUp ( ) hero . moveUp ( ) hero . moveLeft ( )" at bounding box center [566, 291] width 258 height 266
click at [452, 205] on div "hero . moveUp ( ) hero . moveUp ( ) hero . moveLeft ( )" at bounding box center [566, 291] width 258 height 266
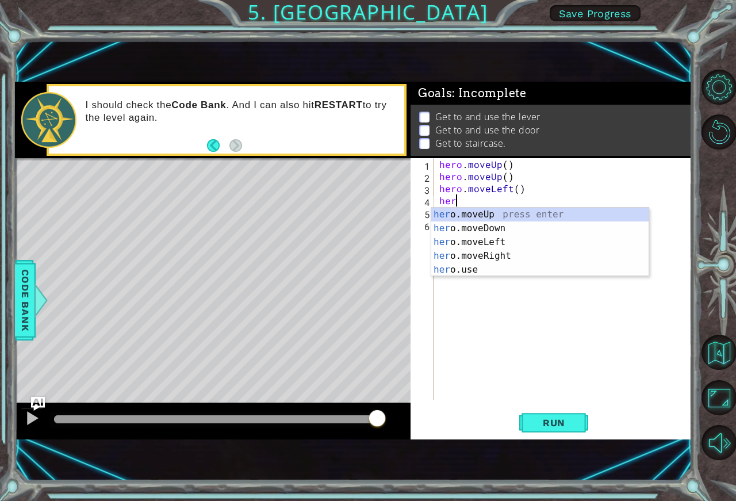
scroll to position [0, 1]
click at [450, 268] on div "her o.moveUp press enter her o.moveDown press enter her o.moveLeft press enter …" at bounding box center [539, 255] width 217 height 97
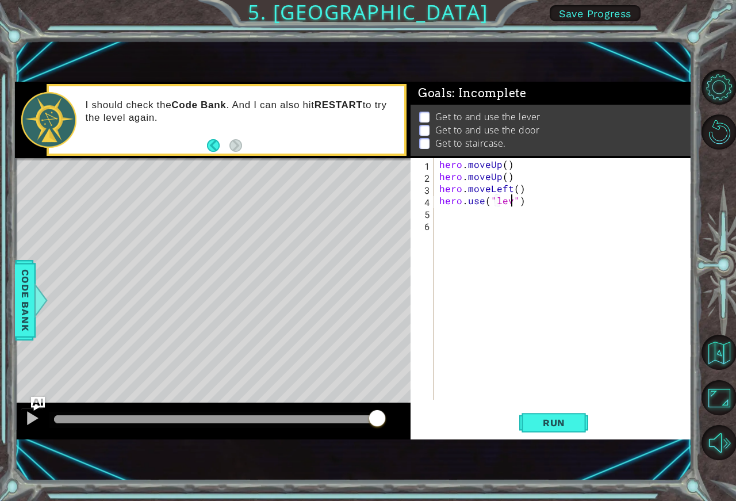
scroll to position [0, 5]
type textarea "hero.use("lever")"
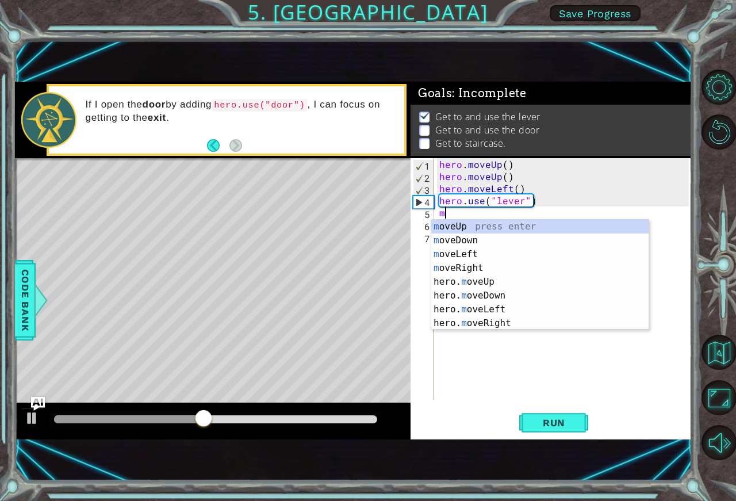
scroll to position [0, 0]
type textarea "mo"
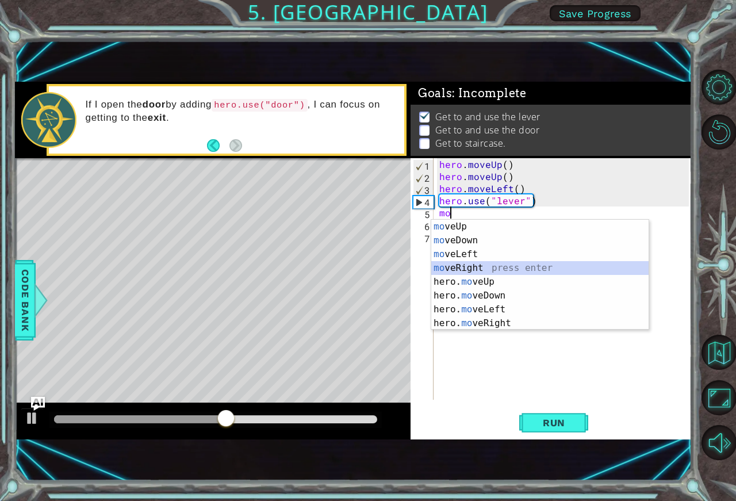
click at [487, 262] on div "mo veUp press enter mo veDown press enter mo veLeft press enter mo veRight pres…" at bounding box center [539, 289] width 217 height 138
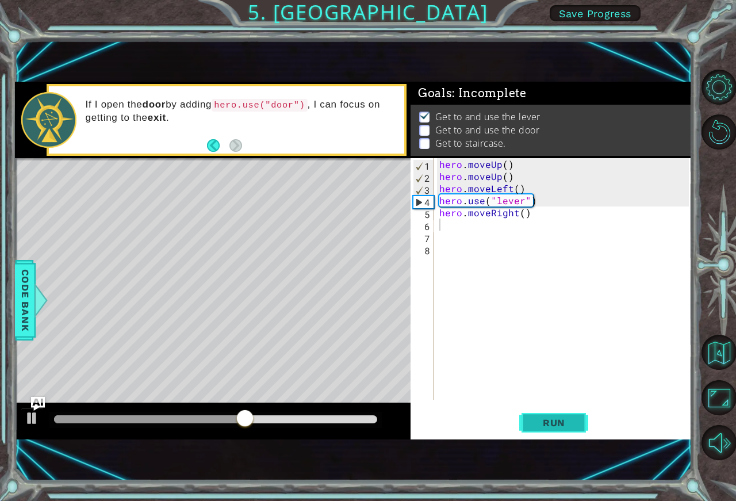
click at [547, 427] on span "Run" at bounding box center [553, 422] width 45 height 11
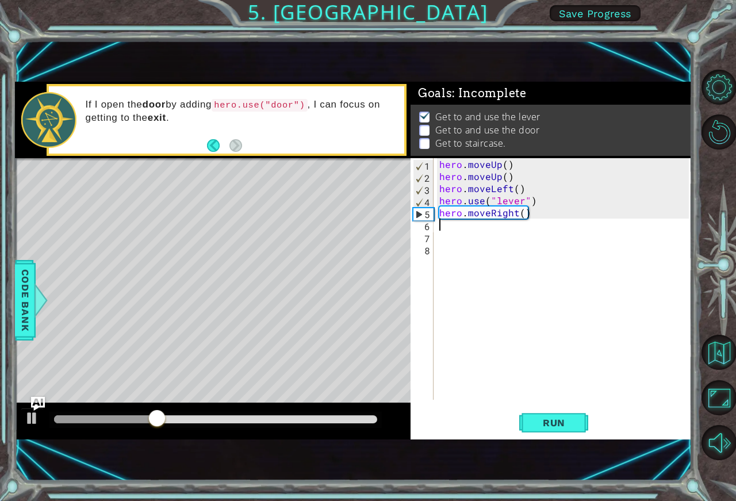
type textarea "m"
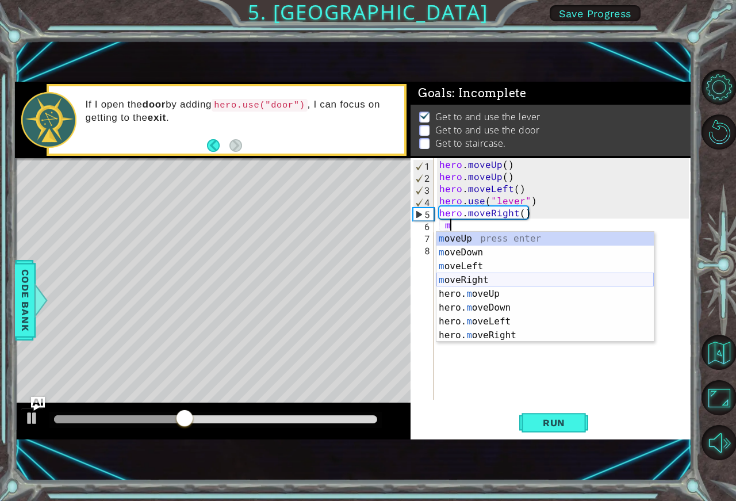
click at [459, 276] on div "m oveUp press enter m oveDown press enter m oveLeft press enter m oveRight pres…" at bounding box center [544, 301] width 217 height 138
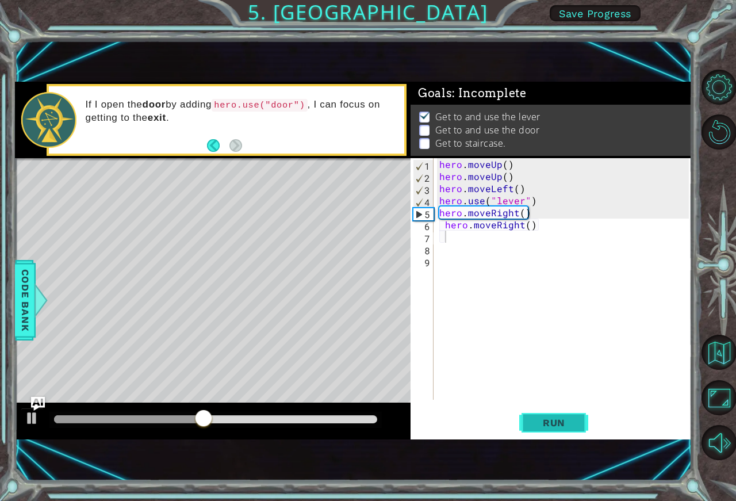
drag, startPoint x: 548, startPoint y: 418, endPoint x: 556, endPoint y: 413, distance: 9.4
click at [557, 413] on button "Run" at bounding box center [553, 423] width 69 height 28
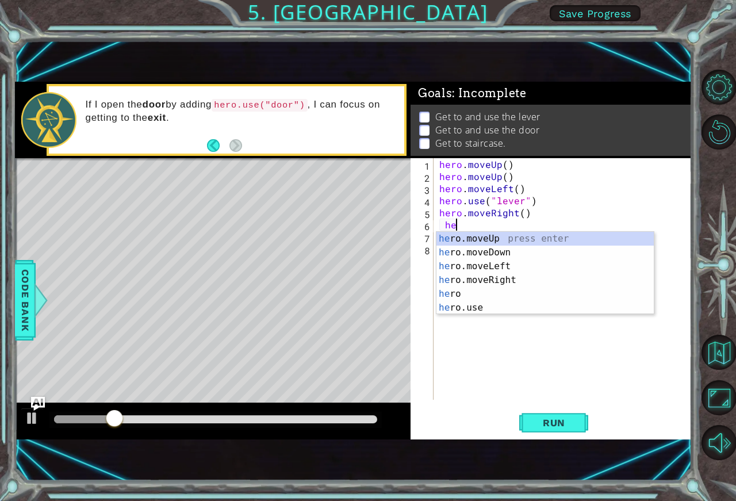
type textarea "h"
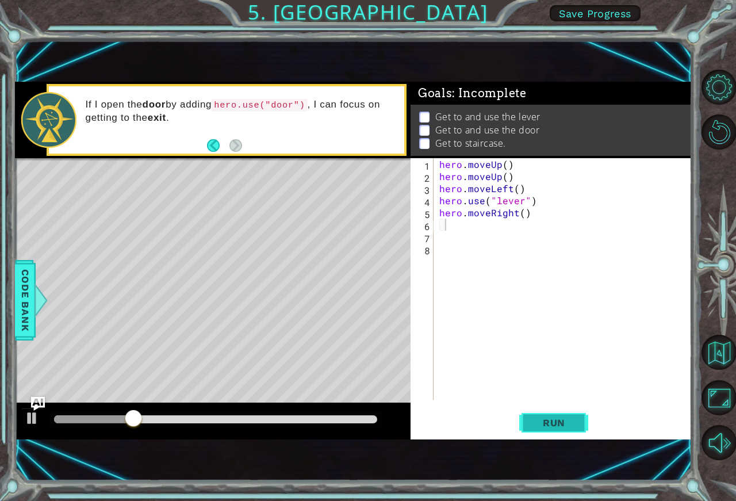
drag, startPoint x: 541, startPoint y: 418, endPoint x: 558, endPoint y: 426, distance: 17.7
click at [556, 421] on span "Run" at bounding box center [553, 422] width 45 height 11
